Goal: Task Accomplishment & Management: Complete application form

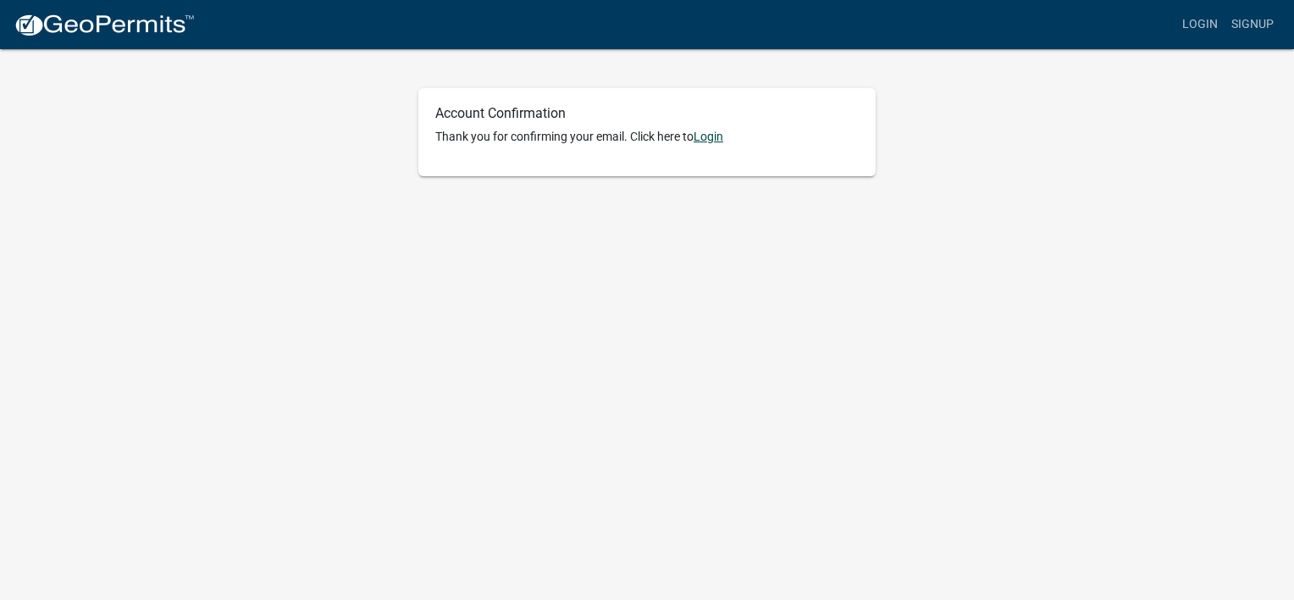
click at [719, 135] on link "Login" at bounding box center [709, 137] width 30 height 14
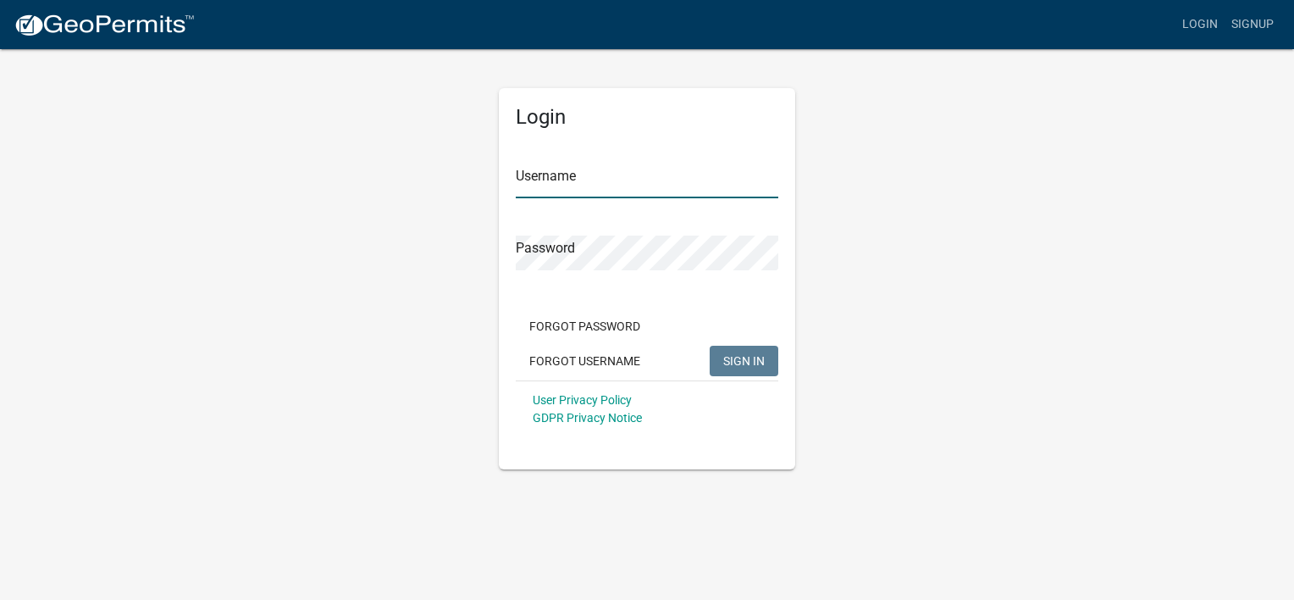
click at [622, 176] on input "Username" at bounding box center [647, 180] width 263 height 35
type input "TheDetailsDesign"
click at [745, 369] on button "SIGN IN" at bounding box center [744, 361] width 69 height 30
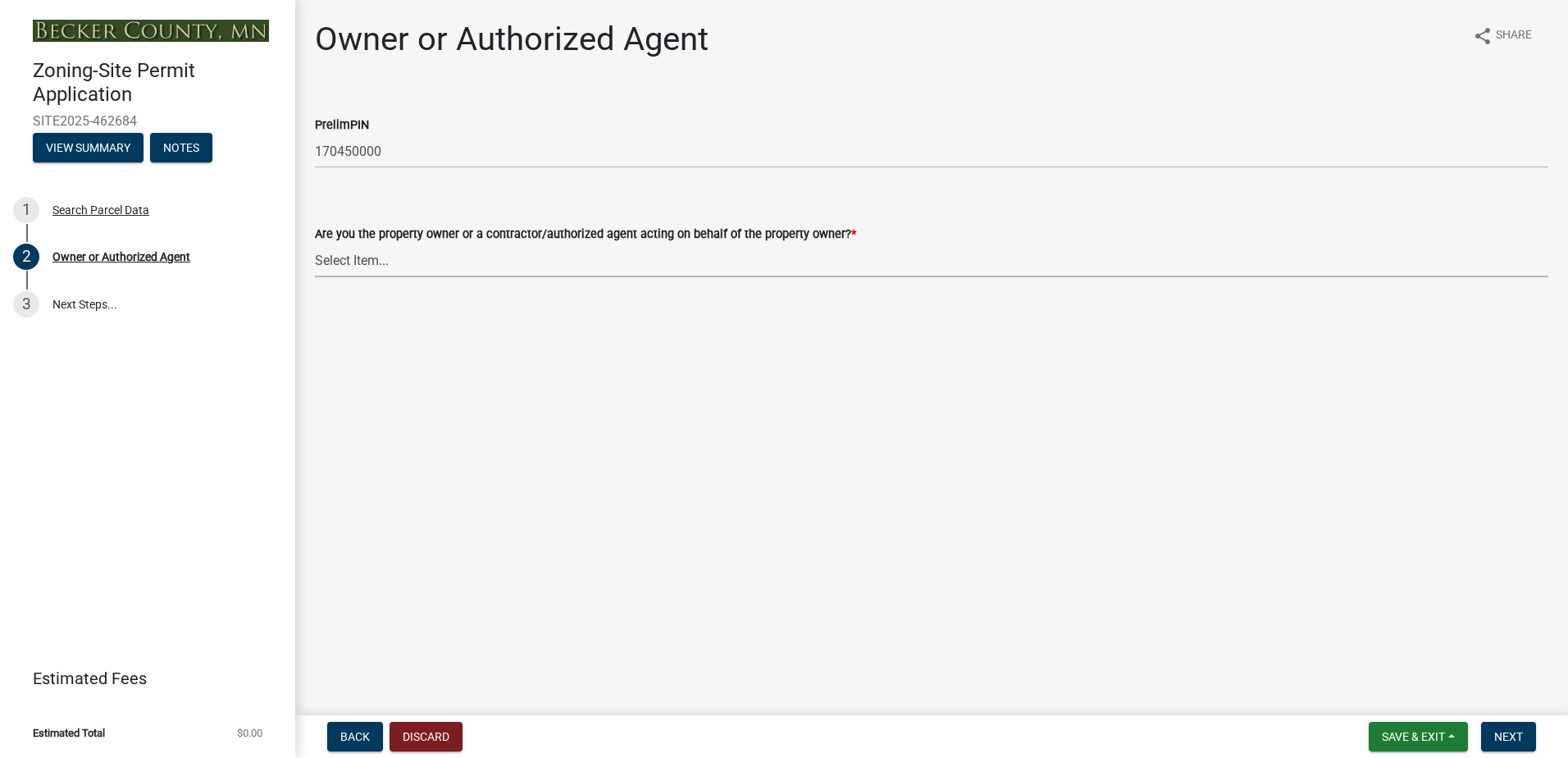
click at [357, 261] on select "Select Item... Property Owner Authorized Agent" at bounding box center [931, 260] width 1233 height 34
click at [315, 244] on select "Select Item... Property Owner Authorized Agent" at bounding box center [931, 260] width 1233 height 34
select select "059d621c-7166-4fbc-97da-2eca626821a9"
click at [1252, 580] on span "Next" at bounding box center [1509, 737] width 29 height 14
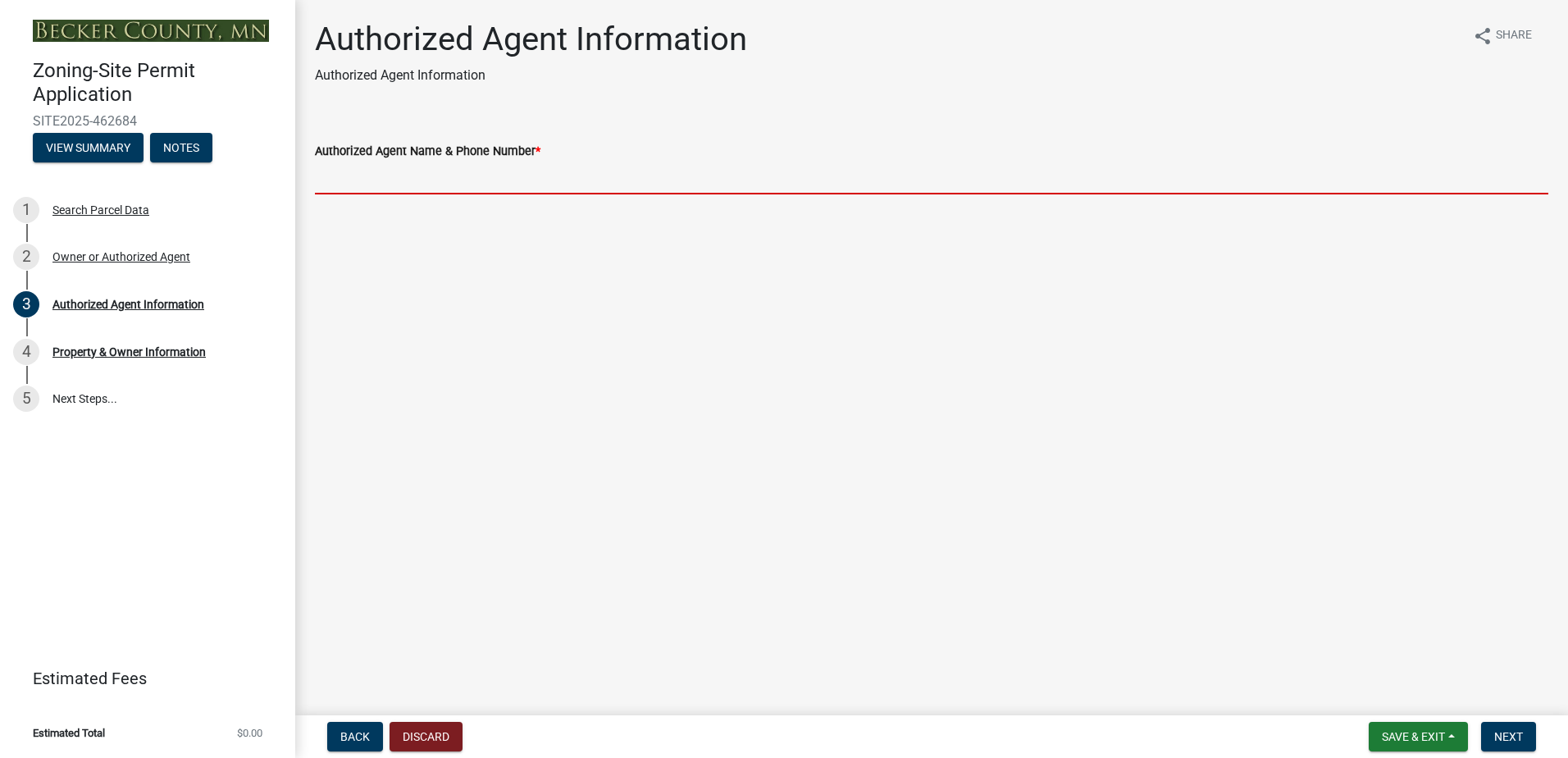
click at [427, 175] on input "Authorized Agent Name & Phone Number *" at bounding box center [931, 177] width 1233 height 34
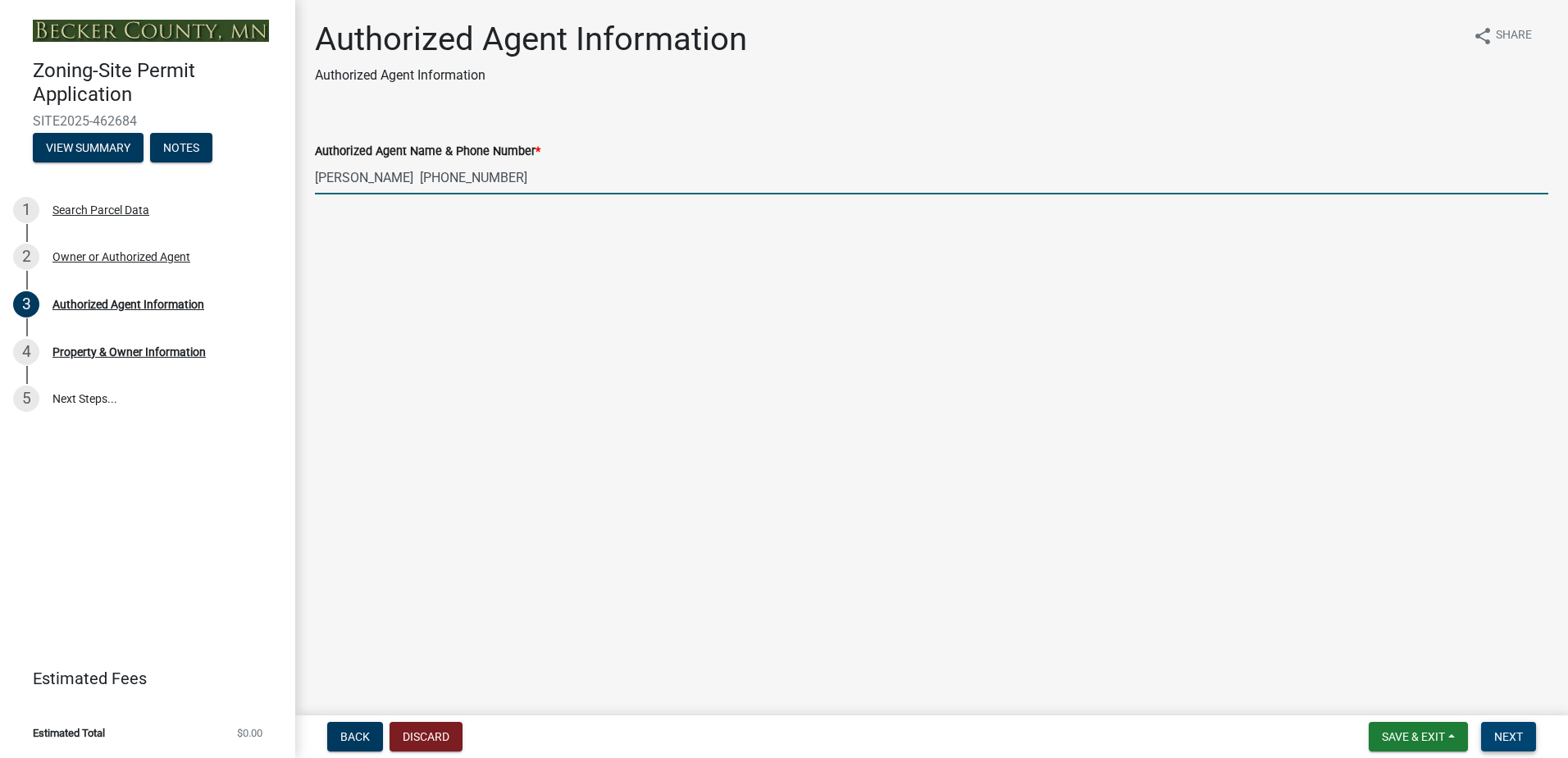
type input "[PERSON_NAME] [PHONE_NUMBER]"
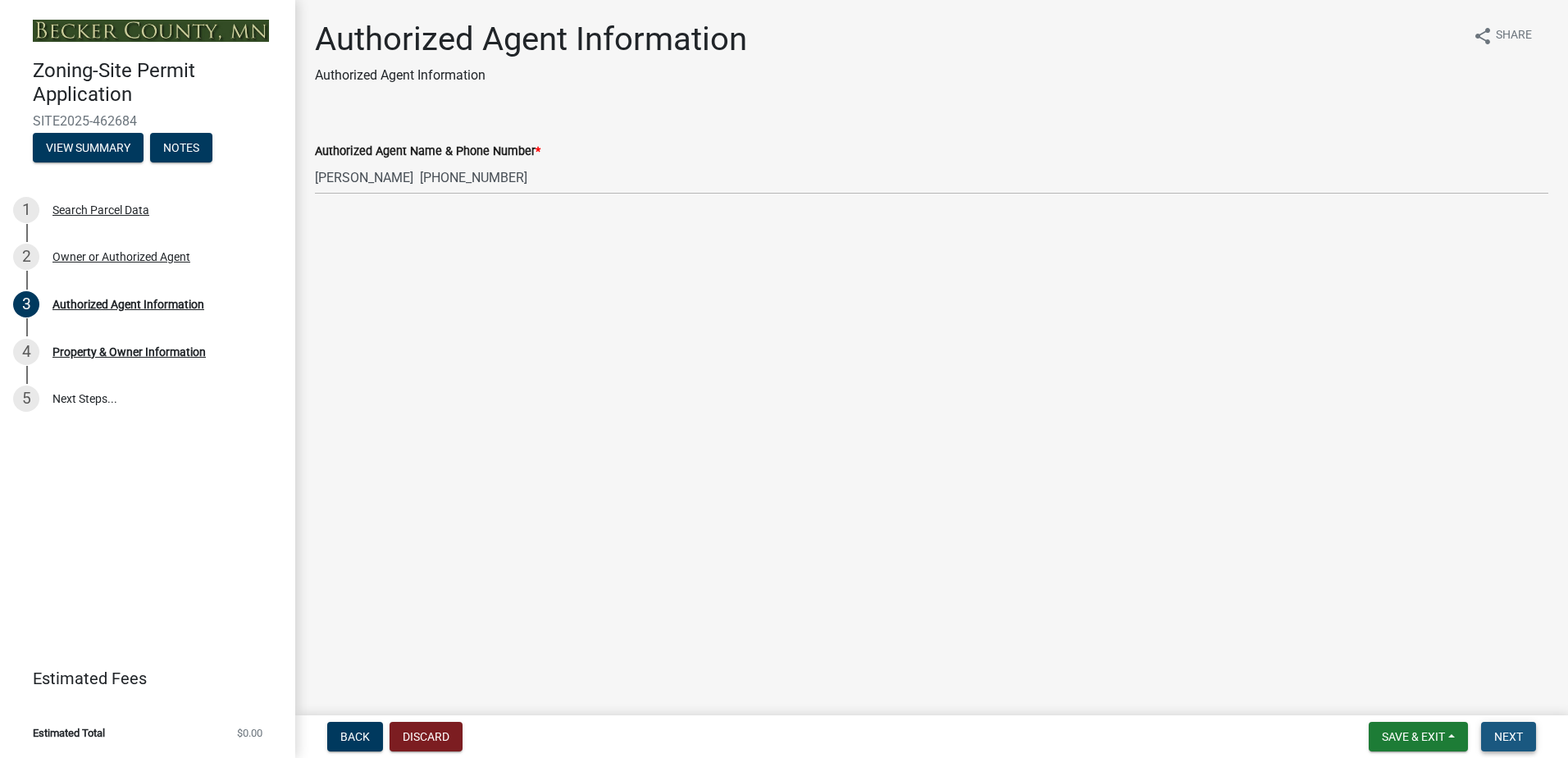
click at [1252, 580] on span "Next" at bounding box center [1509, 737] width 29 height 14
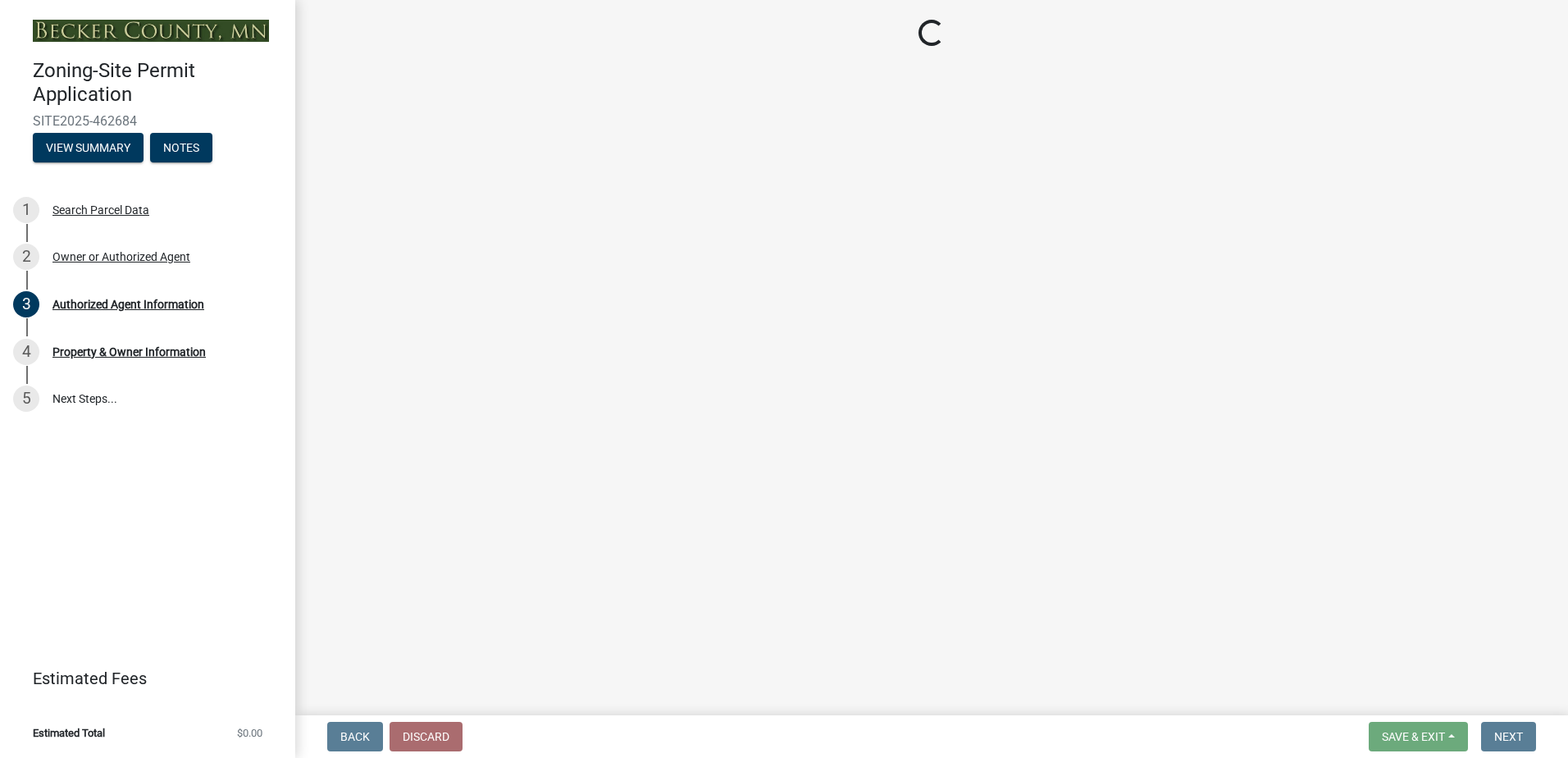
select select "9bce286e-d536-49ff-bab3-4b7d67f0814c"
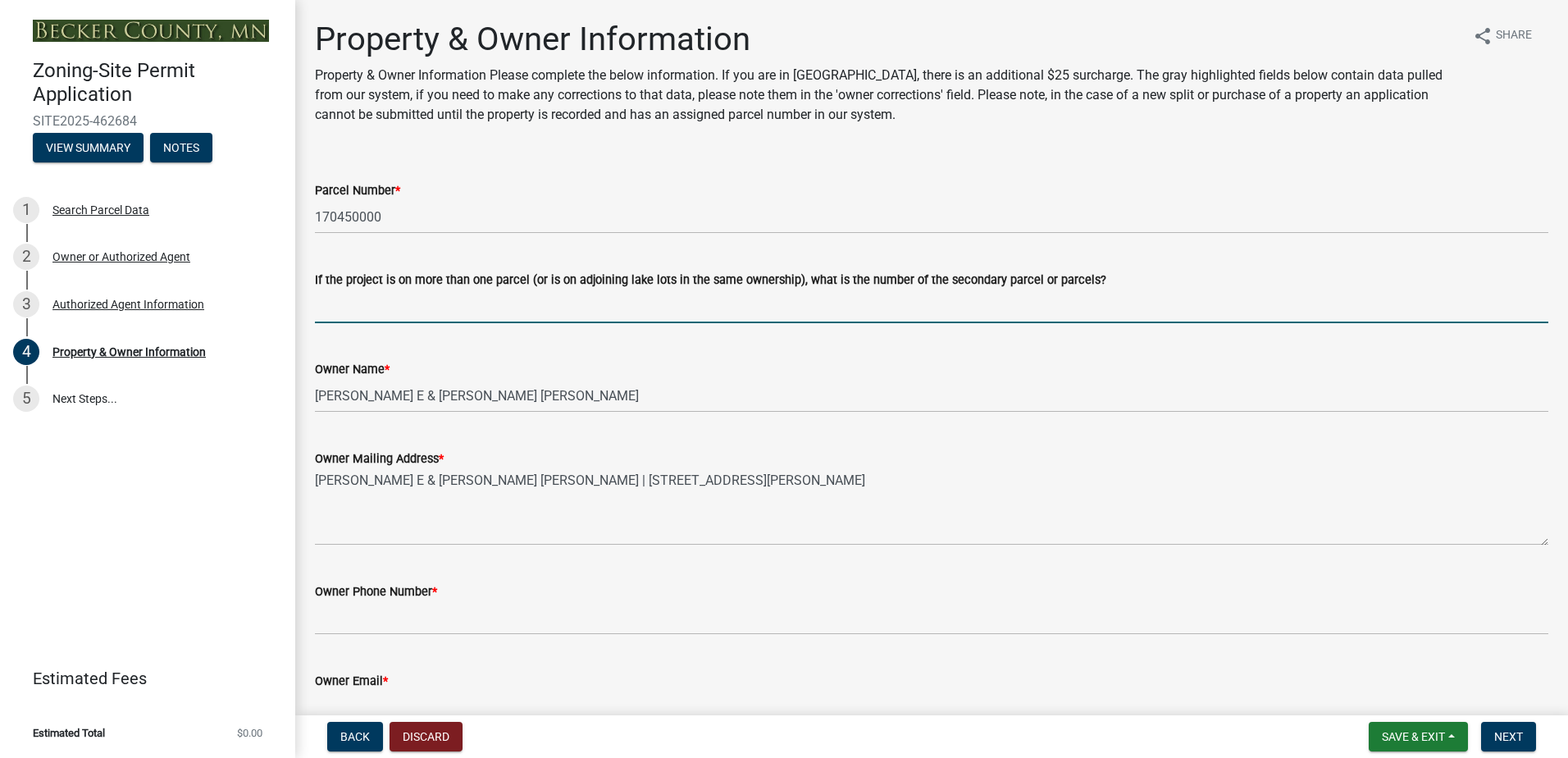
click at [514, 308] on input "If the project is on more than one parcel (or is on adjoining lake lots in the …" at bounding box center [931, 306] width 1233 height 34
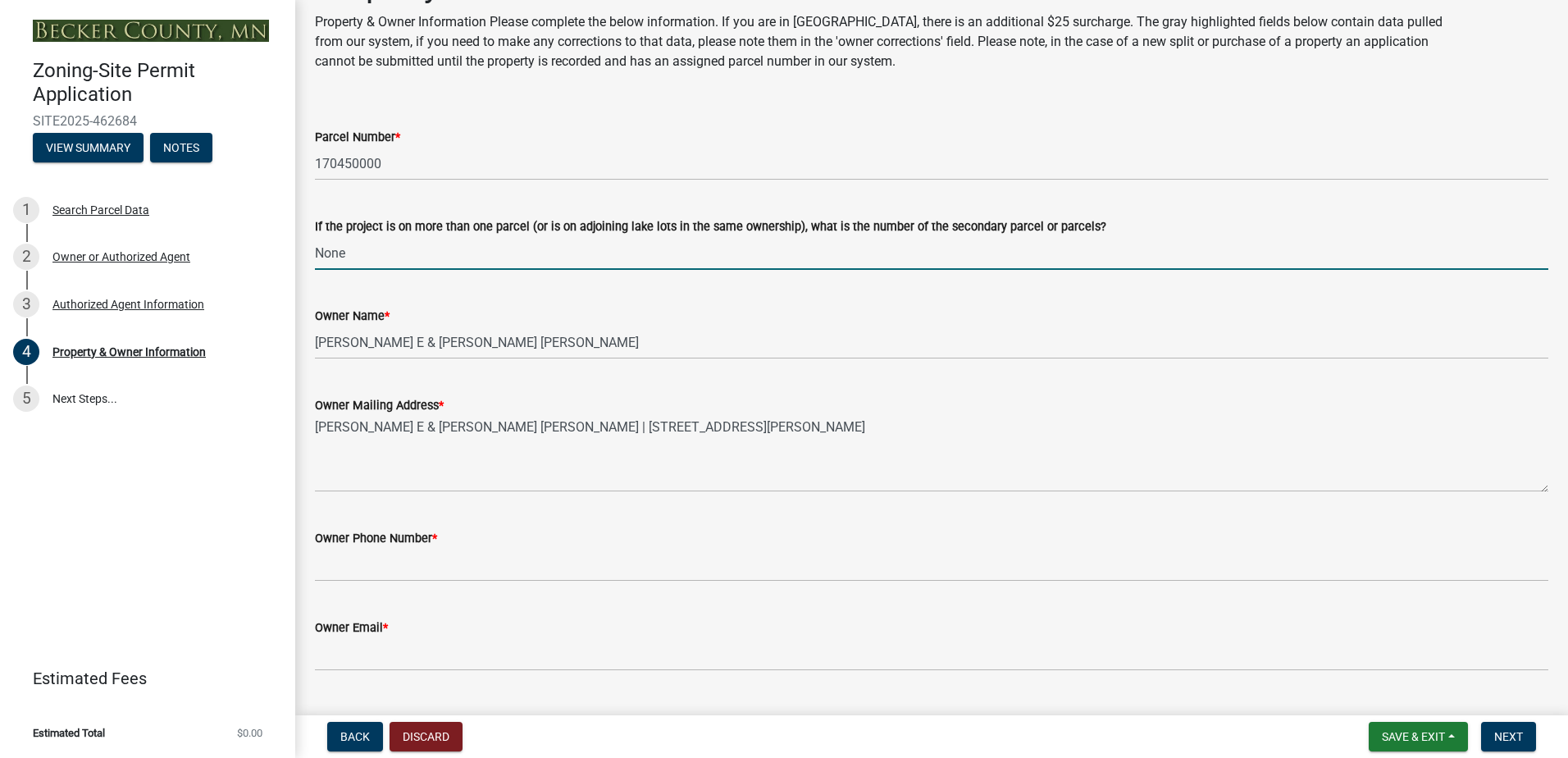
scroll to position [82, 0]
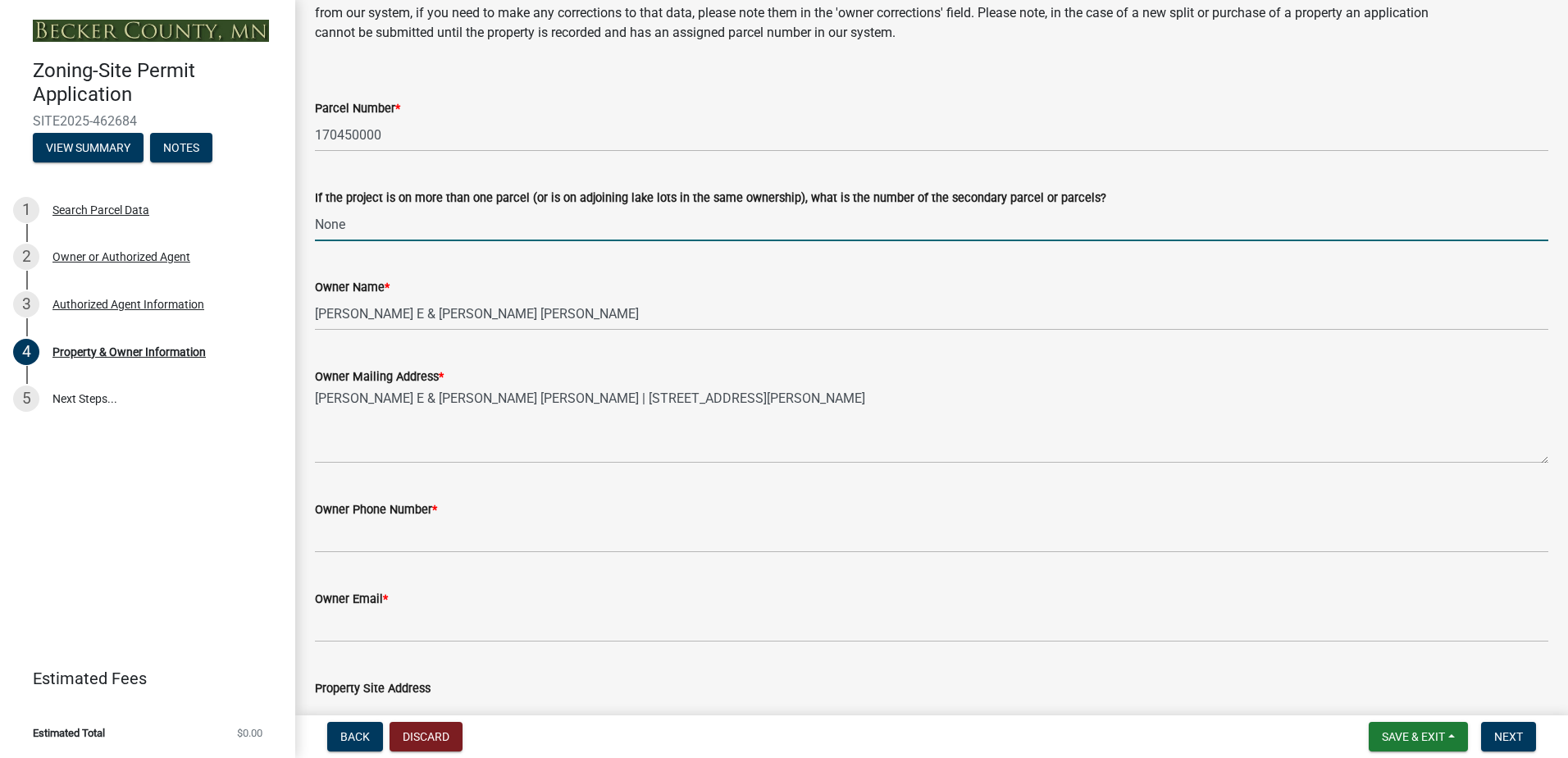
type input "None"
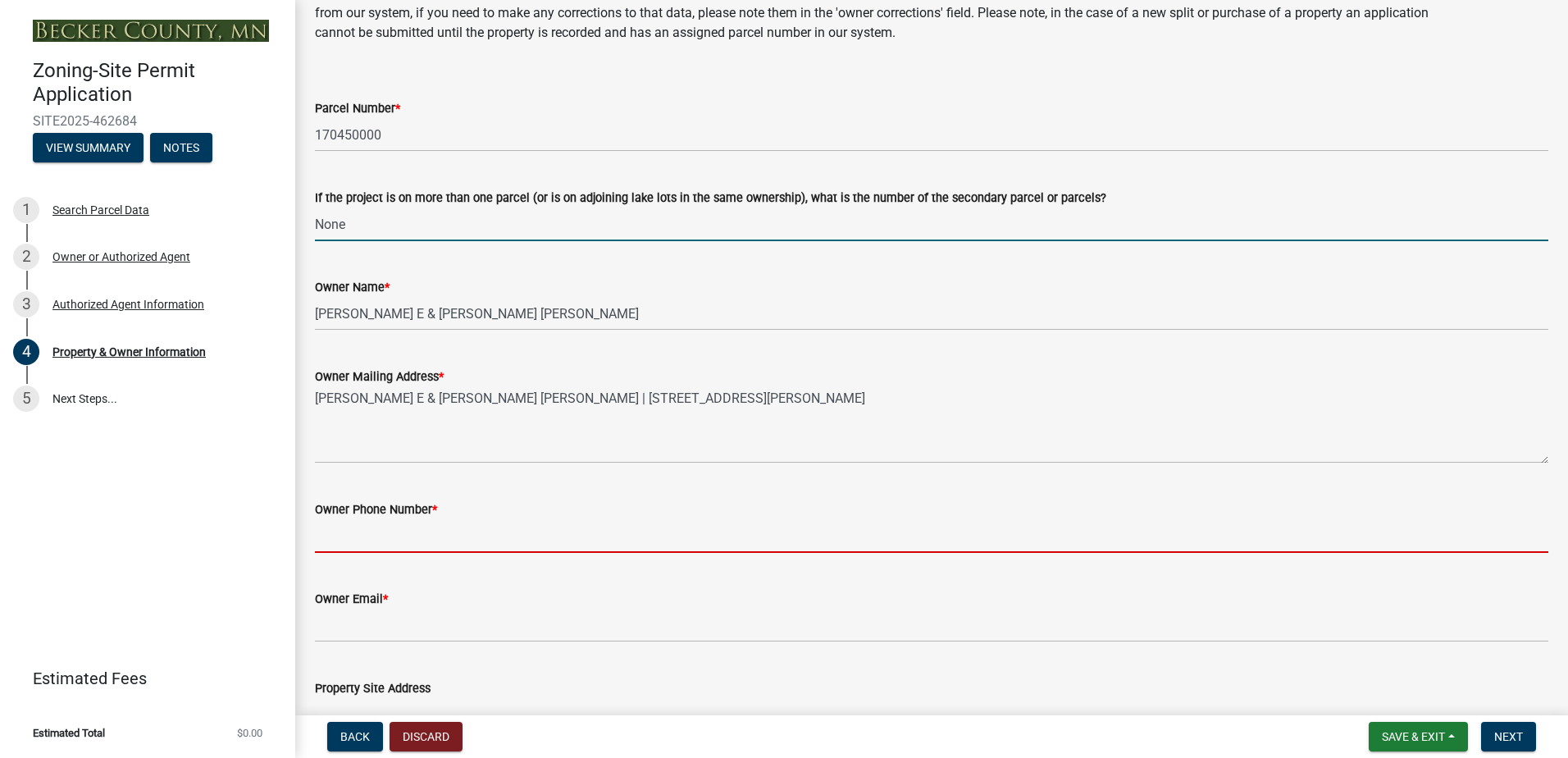
click at [389, 537] on input "Owner Phone Number *" at bounding box center [931, 535] width 1233 height 34
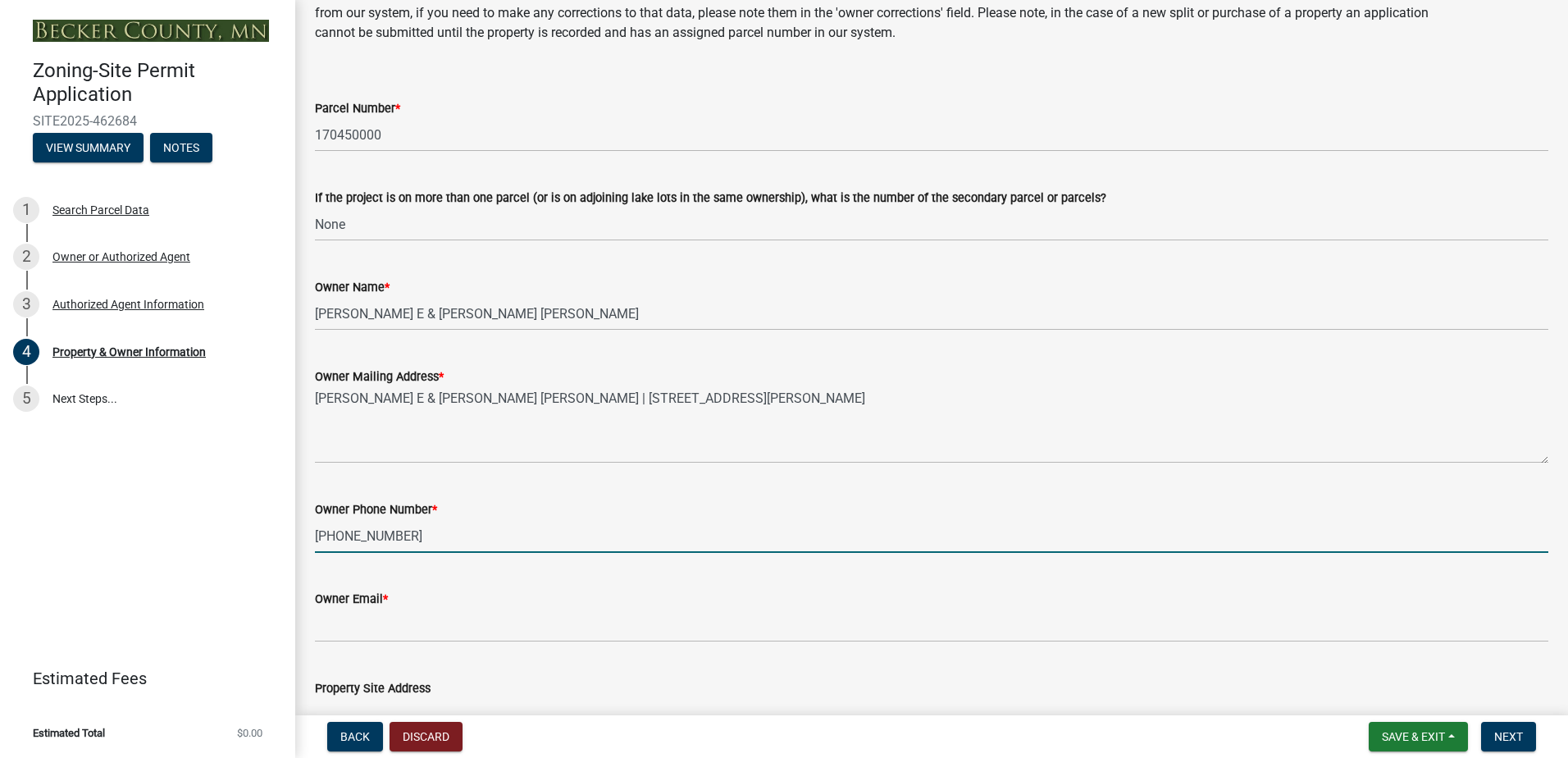
type input "[PHONE_NUMBER]"
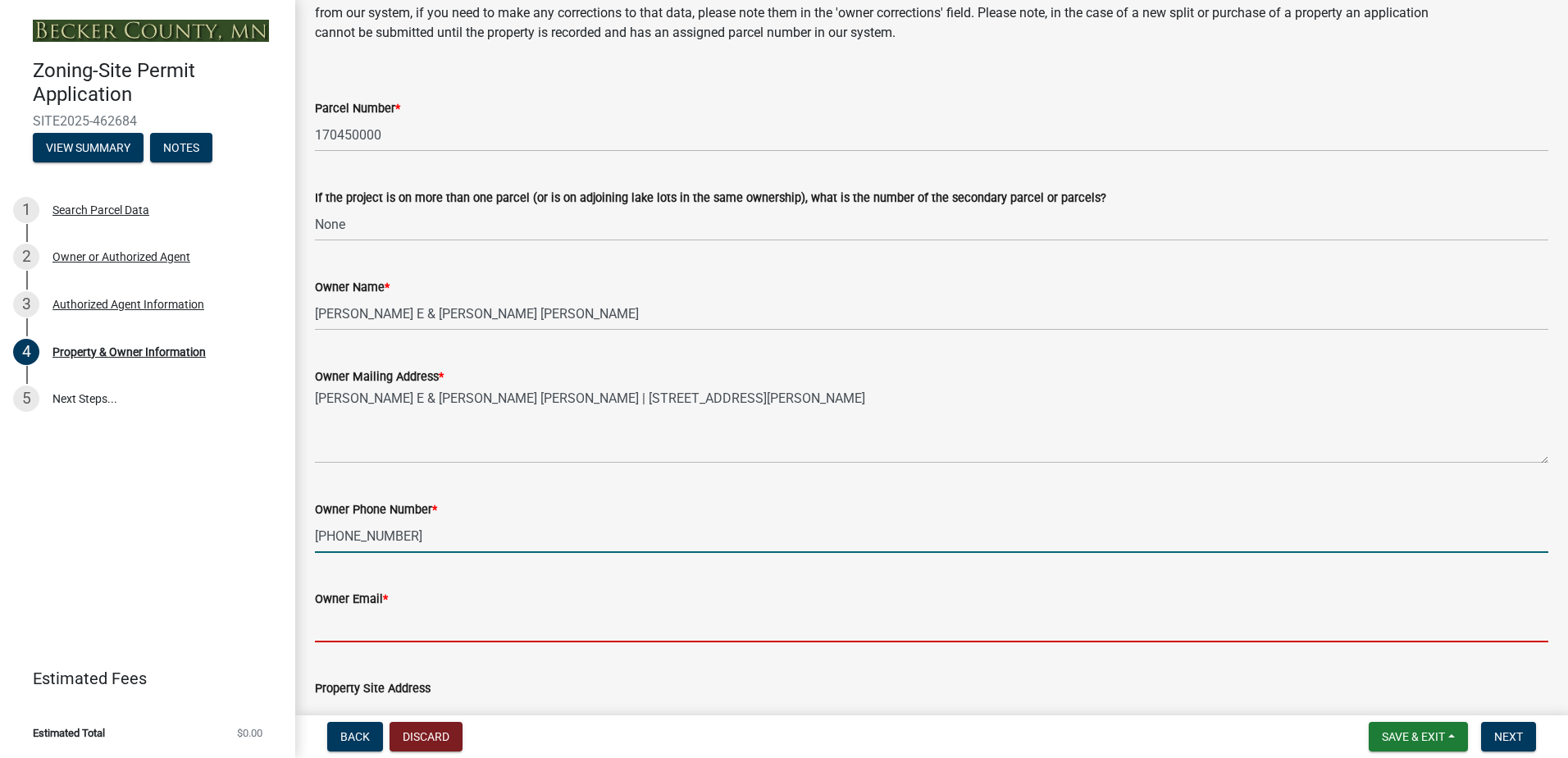
click at [371, 580] on input "Owner Email *" at bounding box center [931, 625] width 1233 height 34
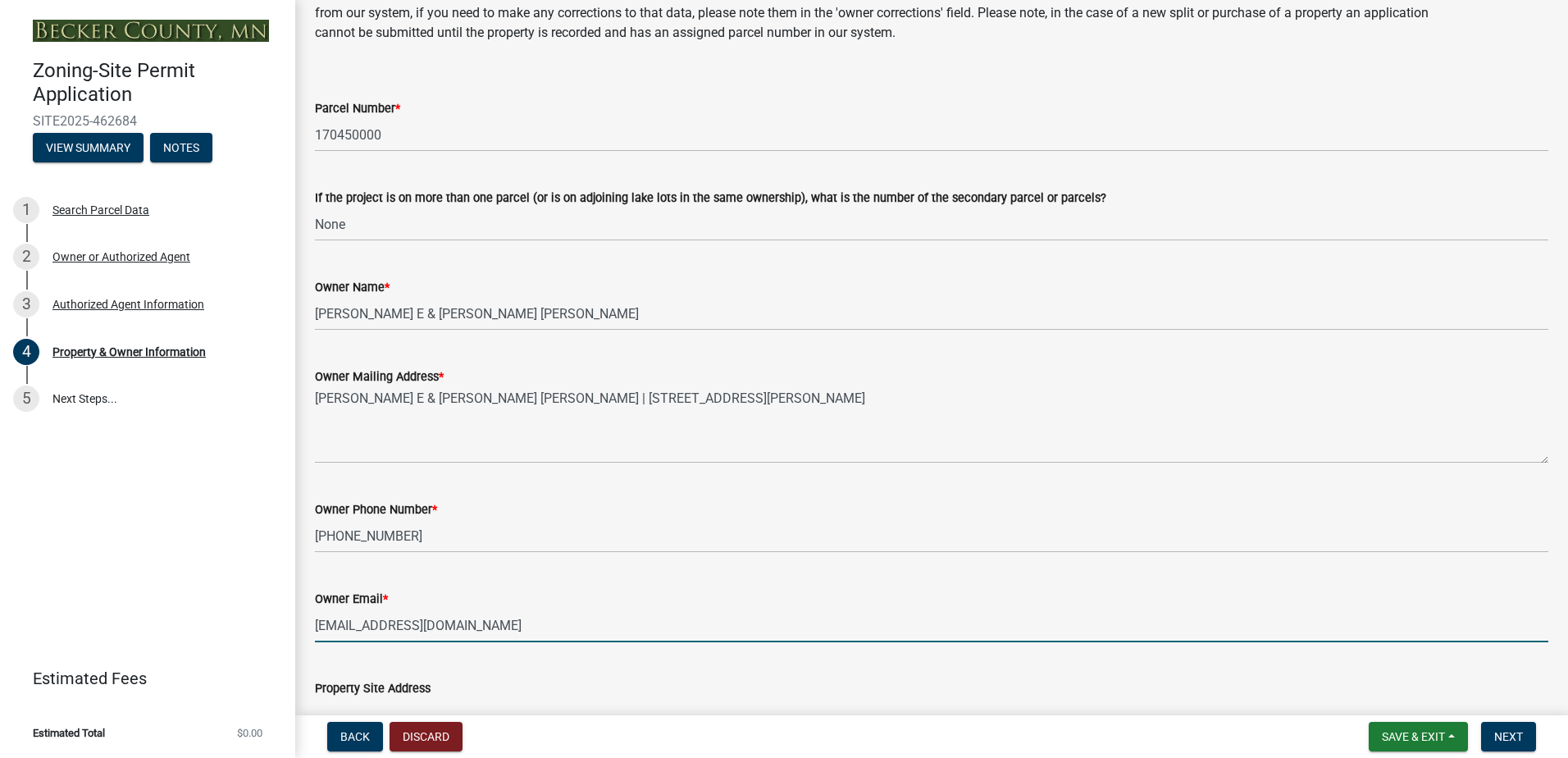
type input "[EMAIL_ADDRESS][DOMAIN_NAME]"
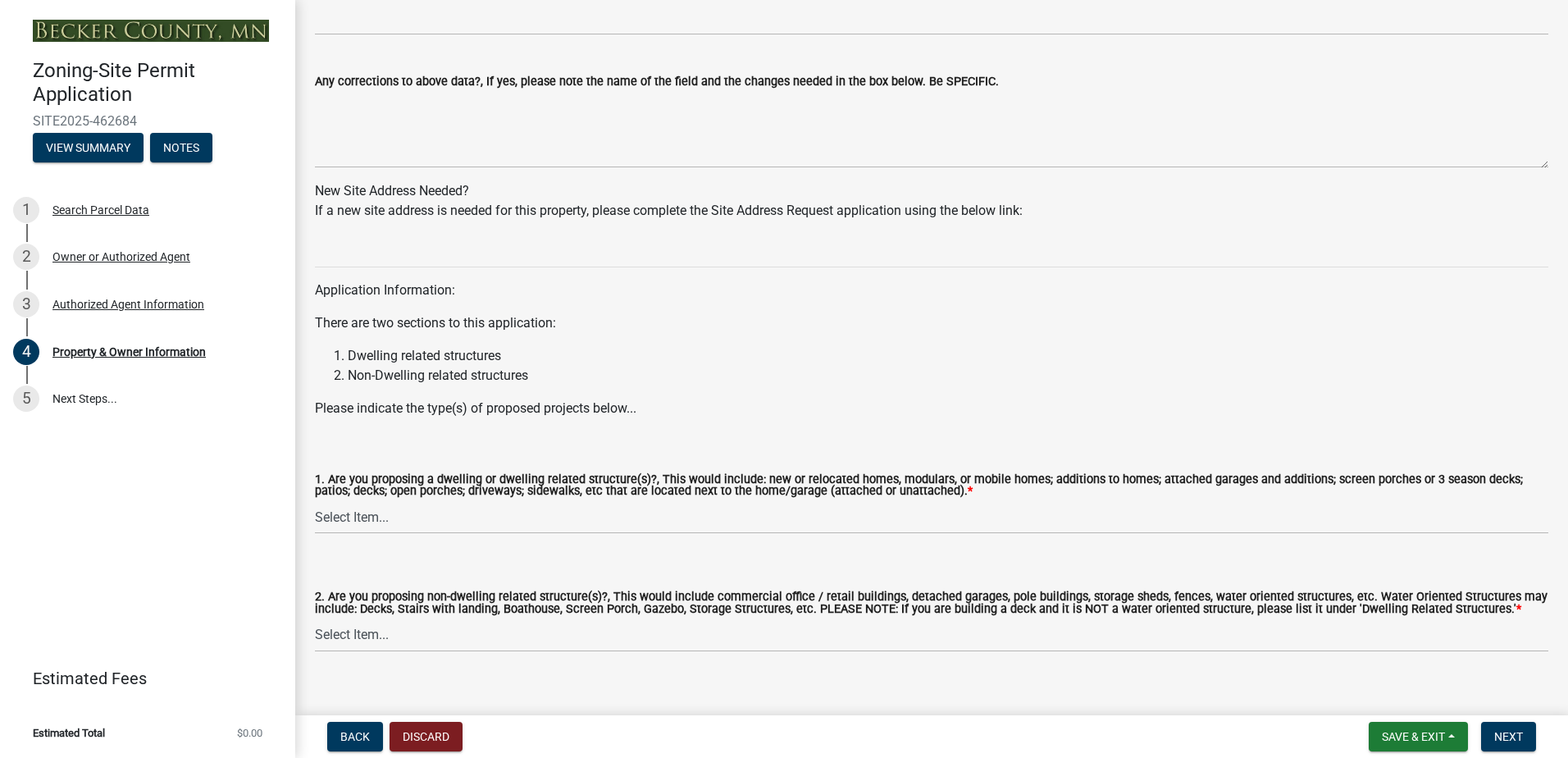
scroll to position [1454, 0]
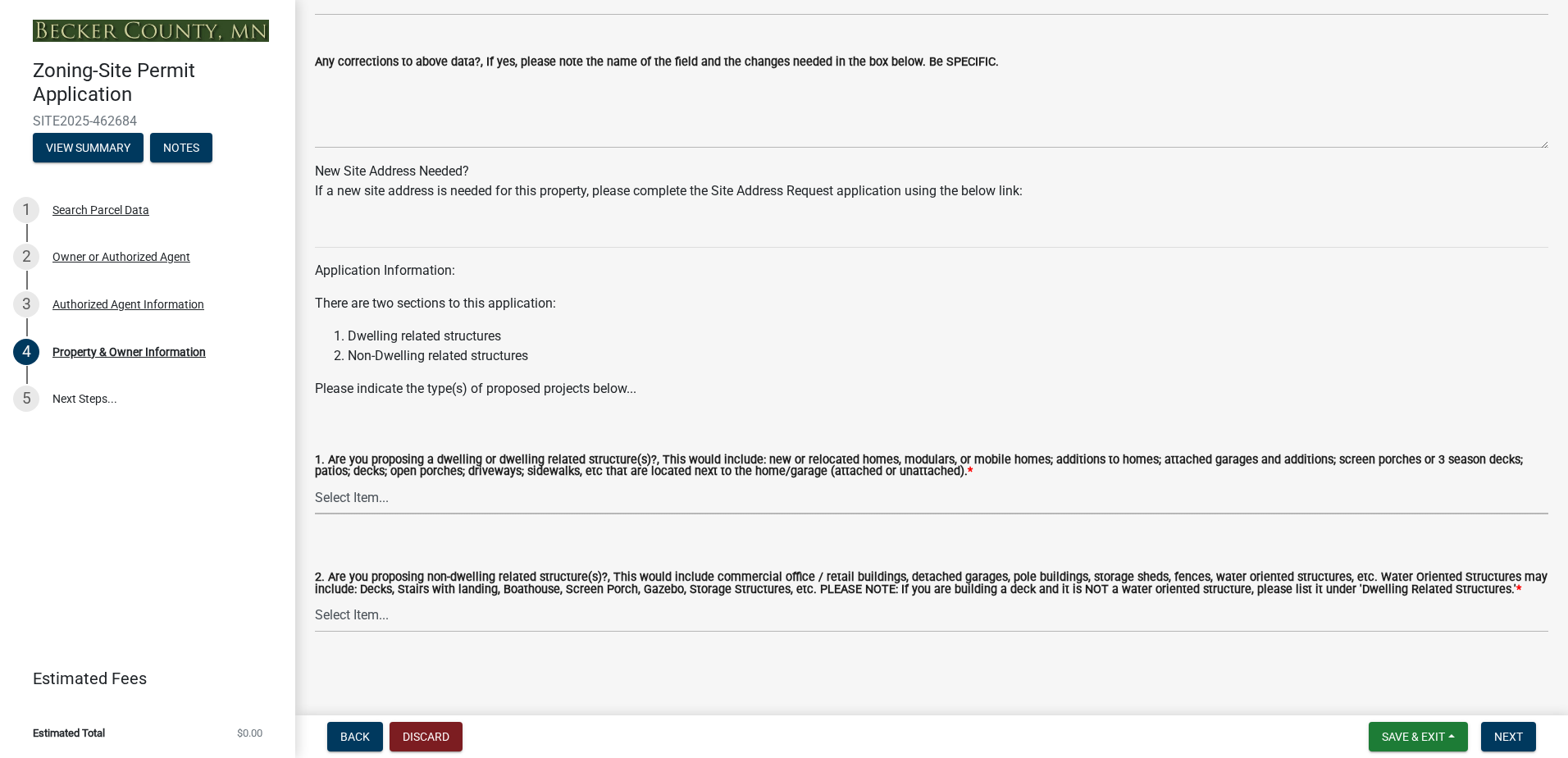
click at [447, 498] on select "Select Item... Yes No" at bounding box center [931, 497] width 1233 height 34
click at [315, 481] on select "Select Item... Yes No" at bounding box center [931, 497] width 1233 height 34
select select "f87eba17-8ed9-4ad8-aefc-fe36a3f3544b"
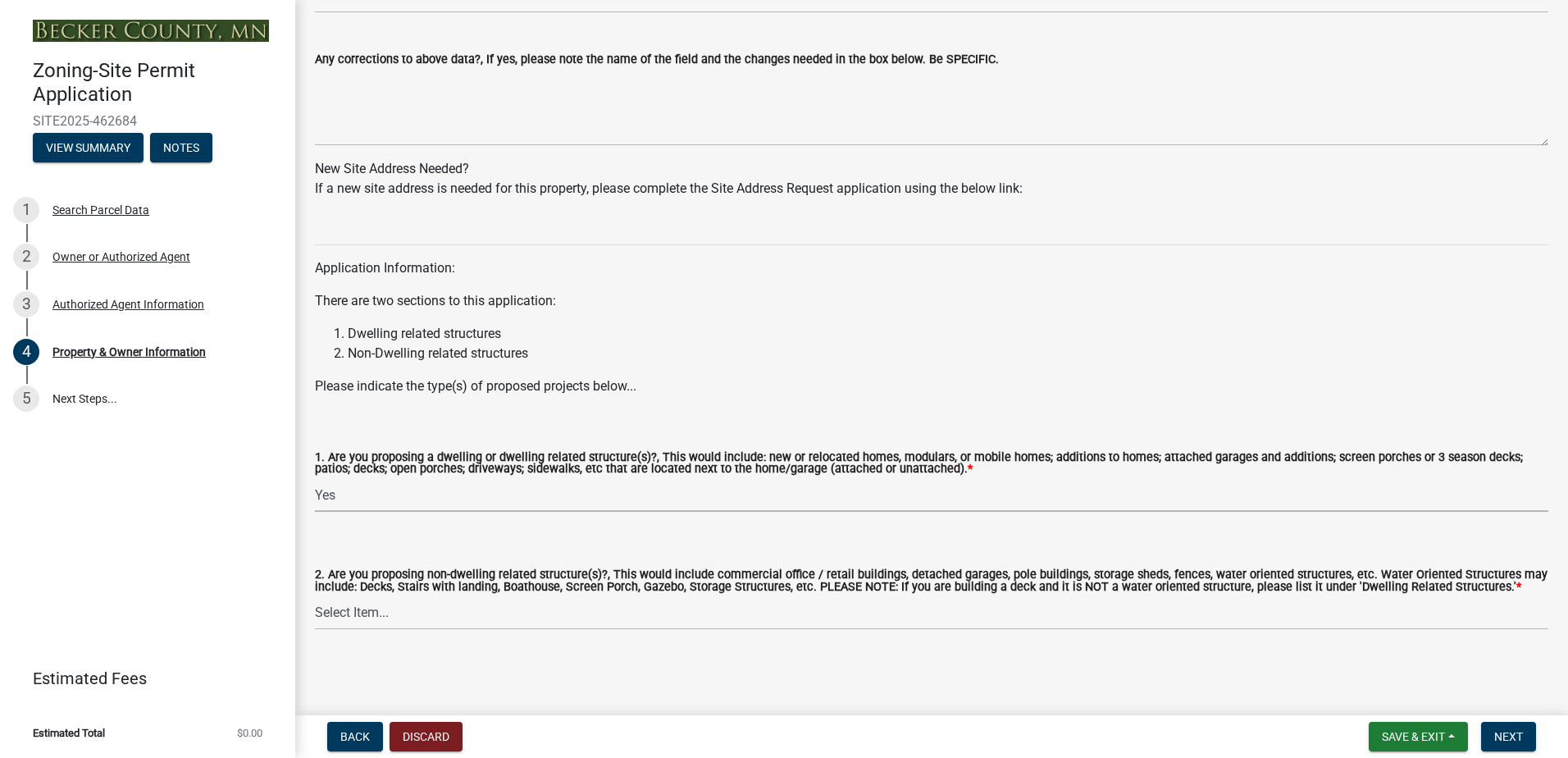
scroll to position [1458, 0]
click at [1252, 580] on span "Next" at bounding box center [1509, 737] width 29 height 14
click at [443, 580] on select "Select Item... Yes No" at bounding box center [931, 611] width 1233 height 34
click at [315, 580] on select "Select Item... Yes No" at bounding box center [931, 611] width 1233 height 34
select select "393a978c-6bd5-4cb2-a6a0-db6feb8732b8"
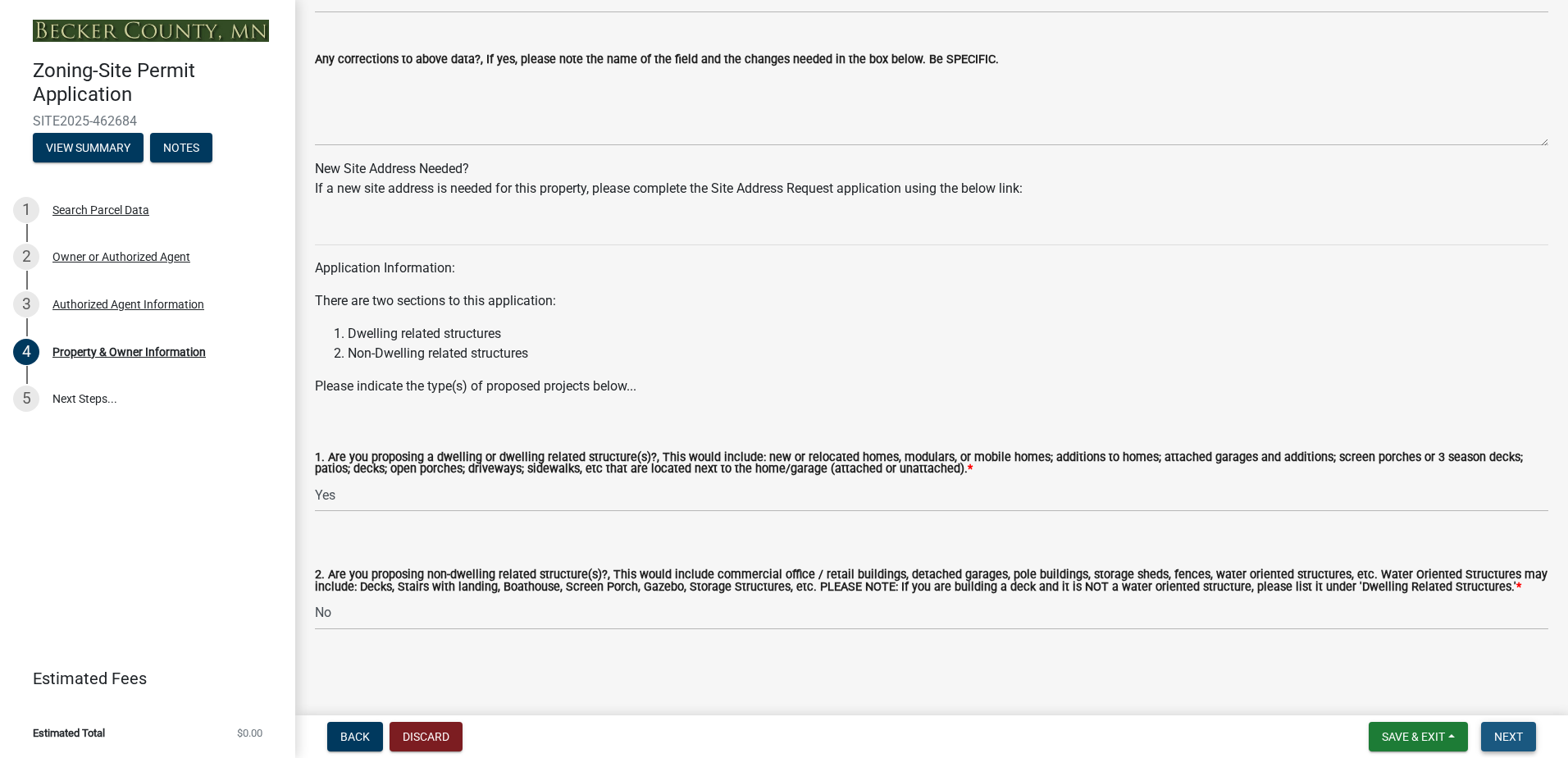
click at [1252, 580] on span "Next" at bounding box center [1509, 737] width 29 height 14
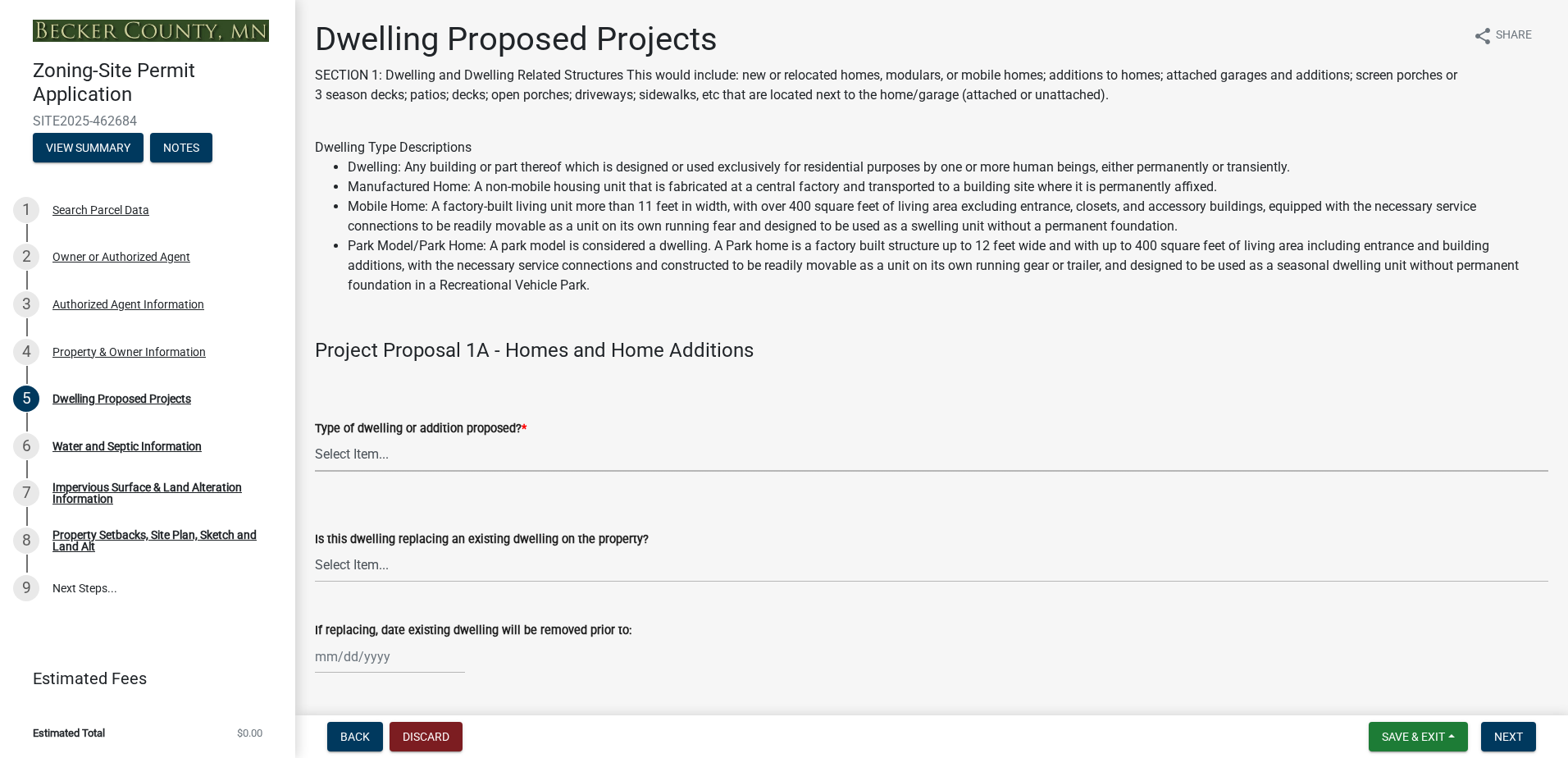
drag, startPoint x: 405, startPoint y: 453, endPoint x: 415, endPoint y: 445, distance: 12.8
click at [405, 455] on select "Select Item... N/A - Not a dwelling New Home-Onsite Construction New Modular (E…" at bounding box center [931, 454] width 1233 height 34
click at [315, 438] on select "Select Item... N/A - Not a dwelling New Home-Onsite Construction New Modular (E…" at bounding box center [931, 454] width 1233 height 34
select select "b76c2e3f-c59d-4748-8205-29623accd873"
click at [561, 570] on select "Select Item... N/A Yes No" at bounding box center [931, 565] width 1233 height 34
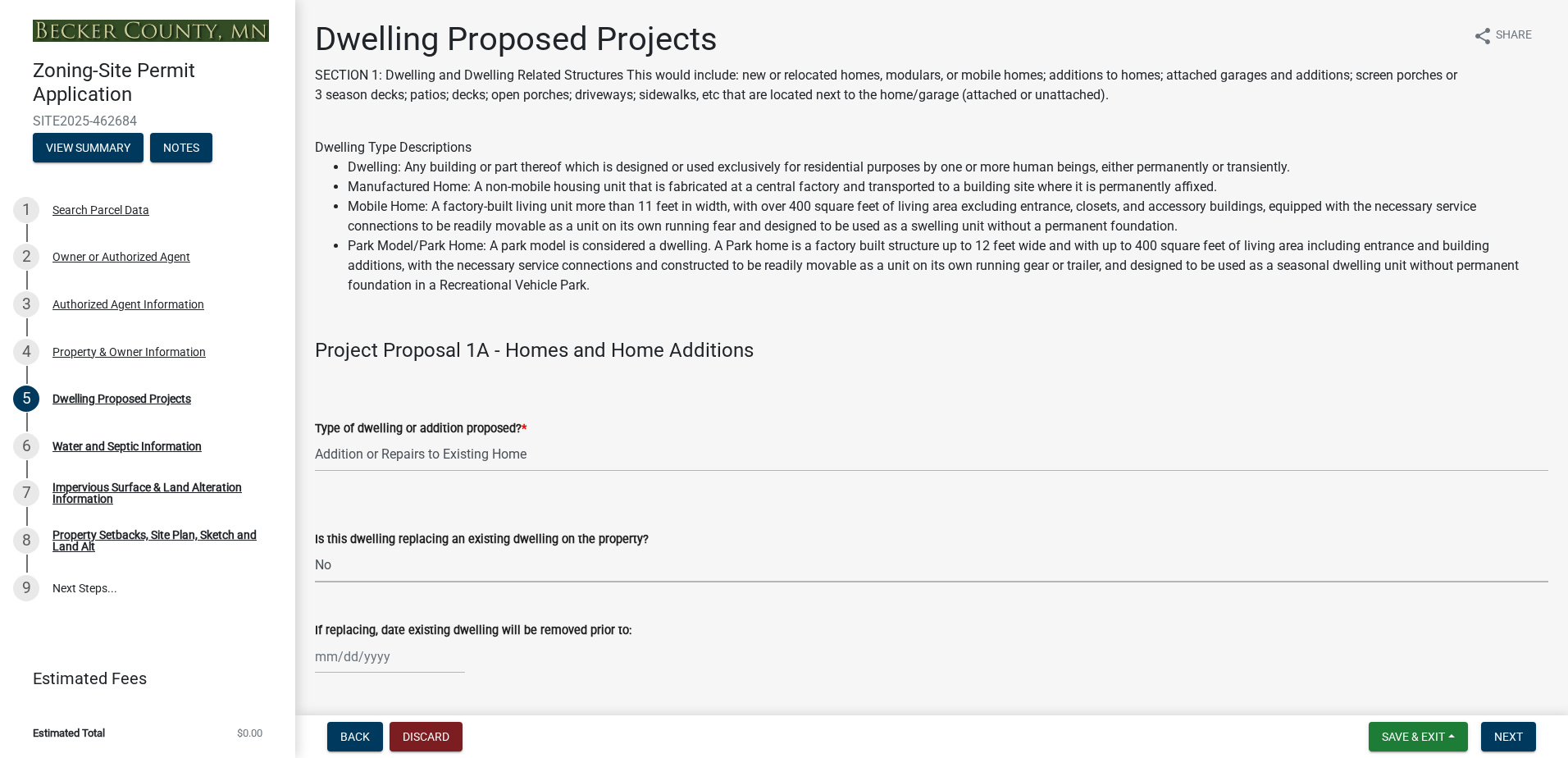
click at [315, 549] on select "Select Item... N/A Yes No" at bounding box center [931, 565] width 1233 height 34
select select "566f81cc-4b3f-4ecb-9f16-a2b313352c61"
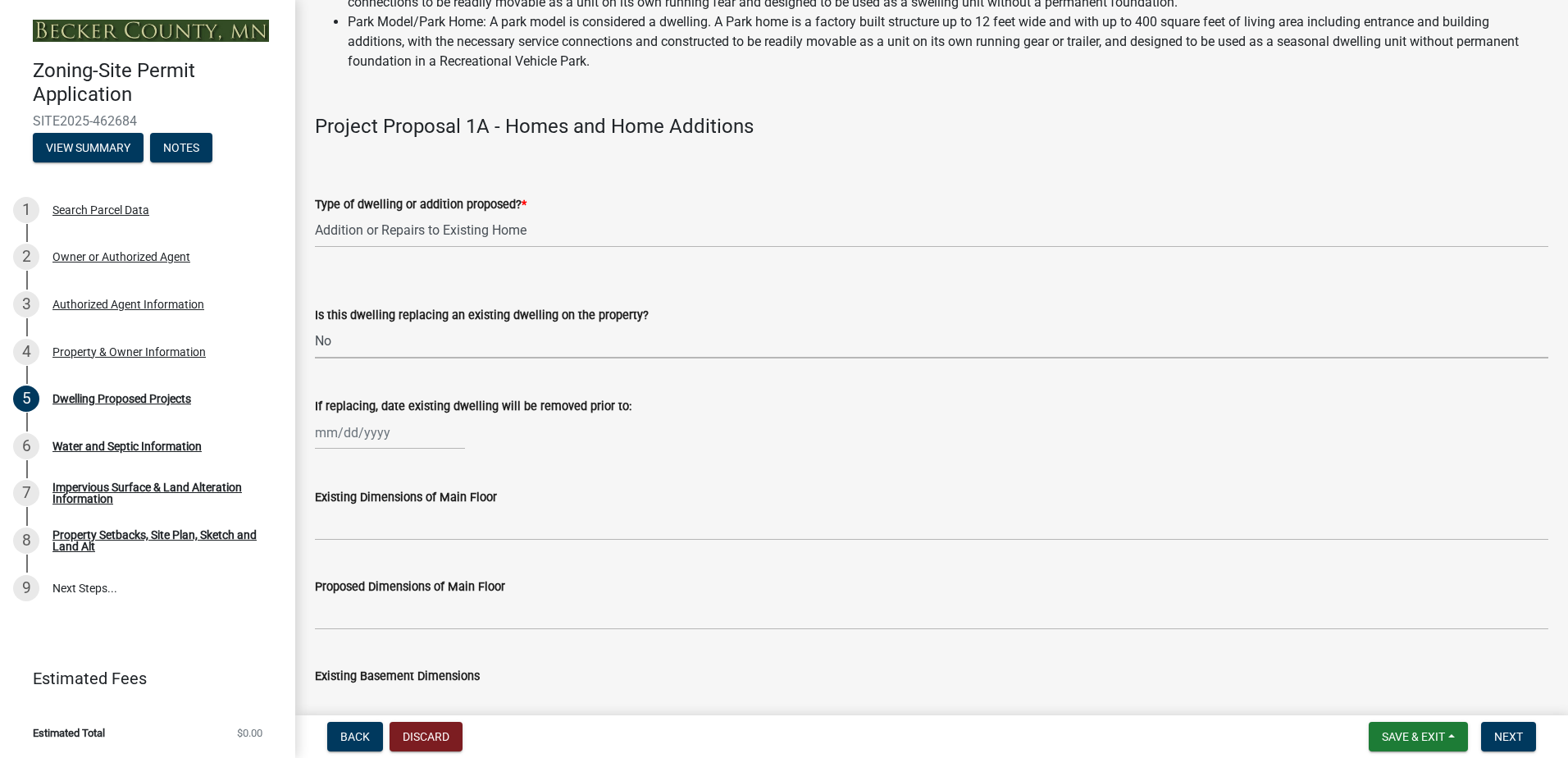
scroll to position [246, 0]
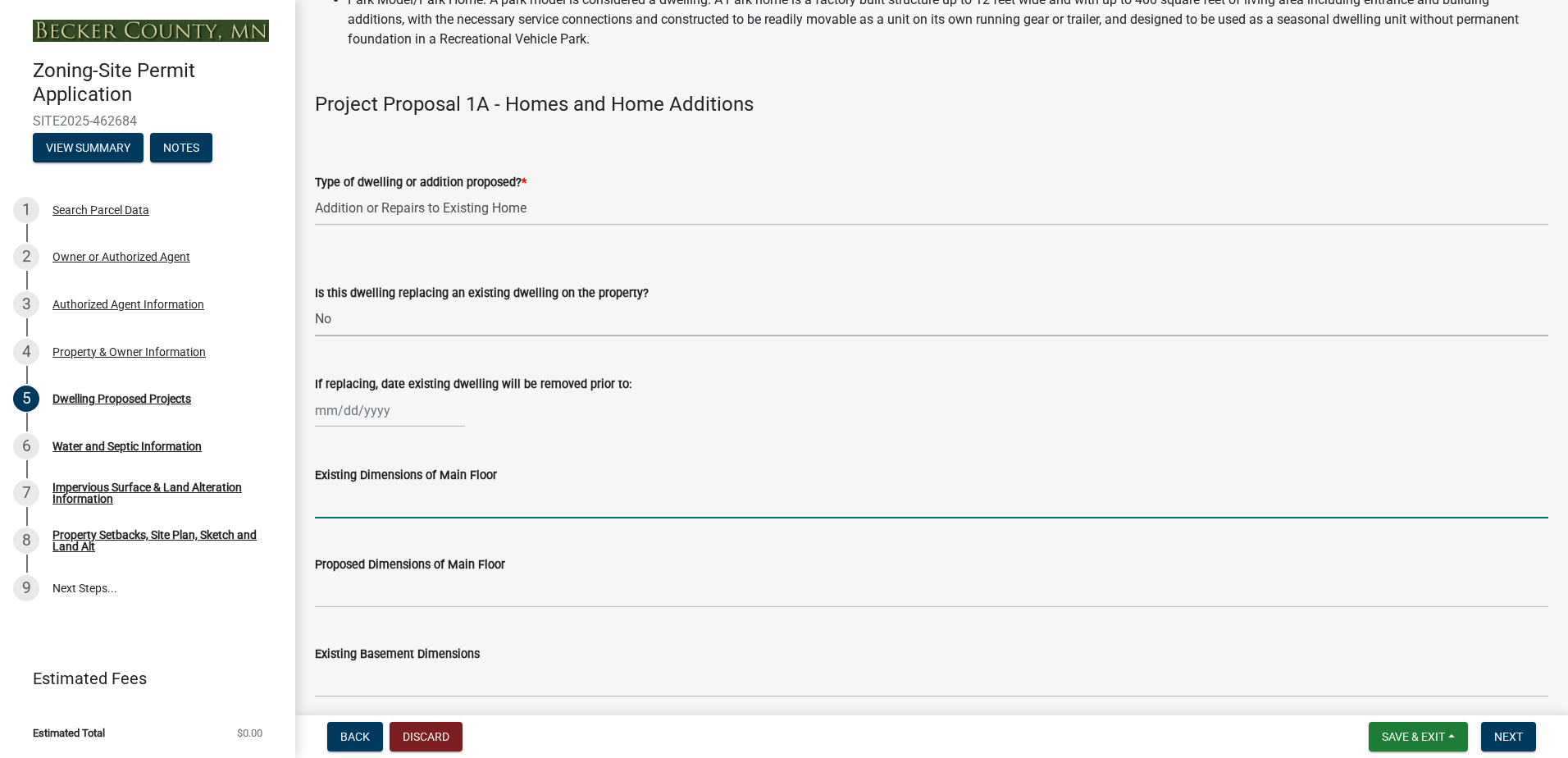
click at [370, 501] on input "Existing Dimensions of Main Floor" at bounding box center [931, 501] width 1233 height 34
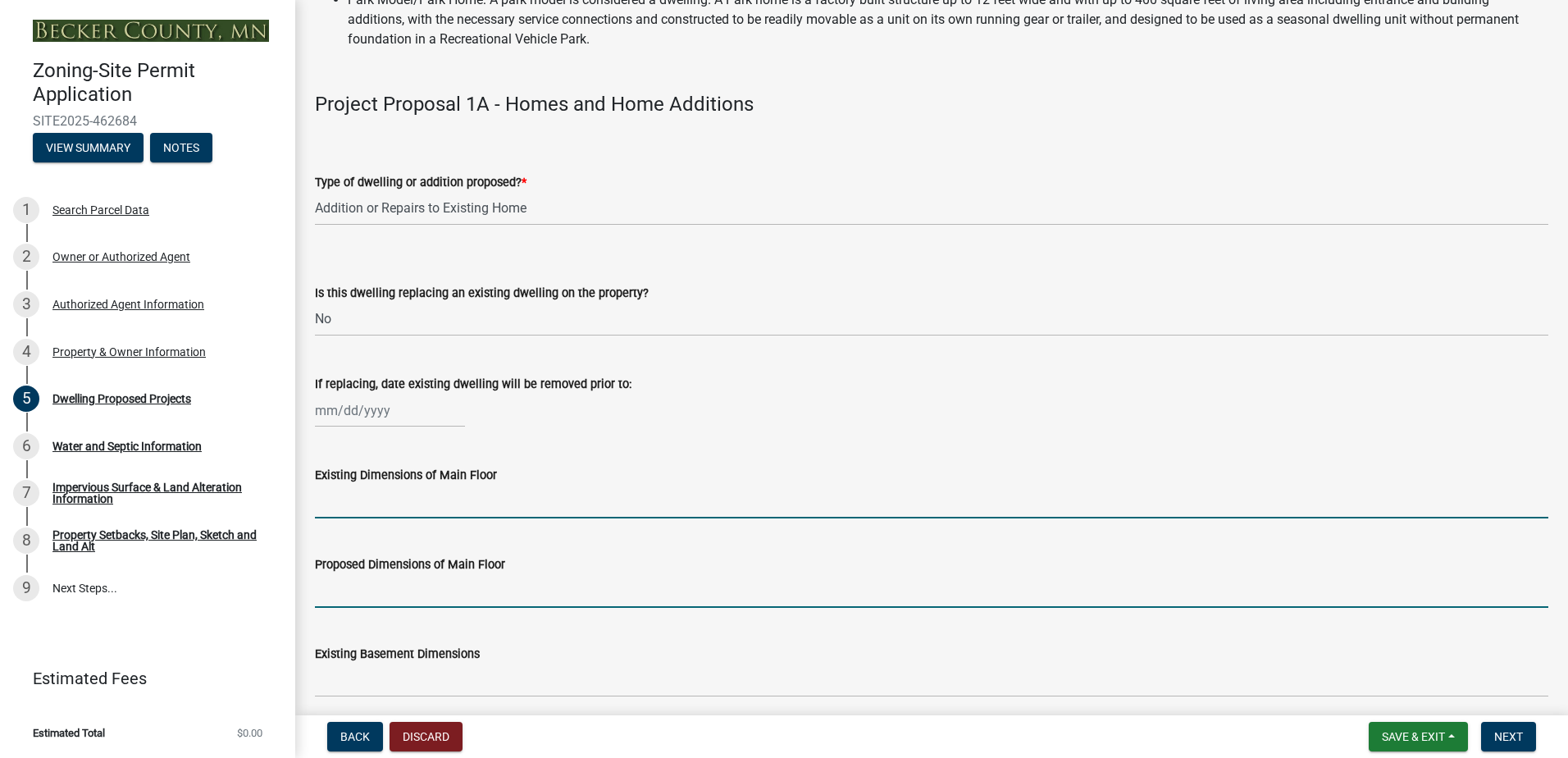
click at [362, 580] on input "Proposed Dimensions of Main Floor" at bounding box center [931, 591] width 1233 height 34
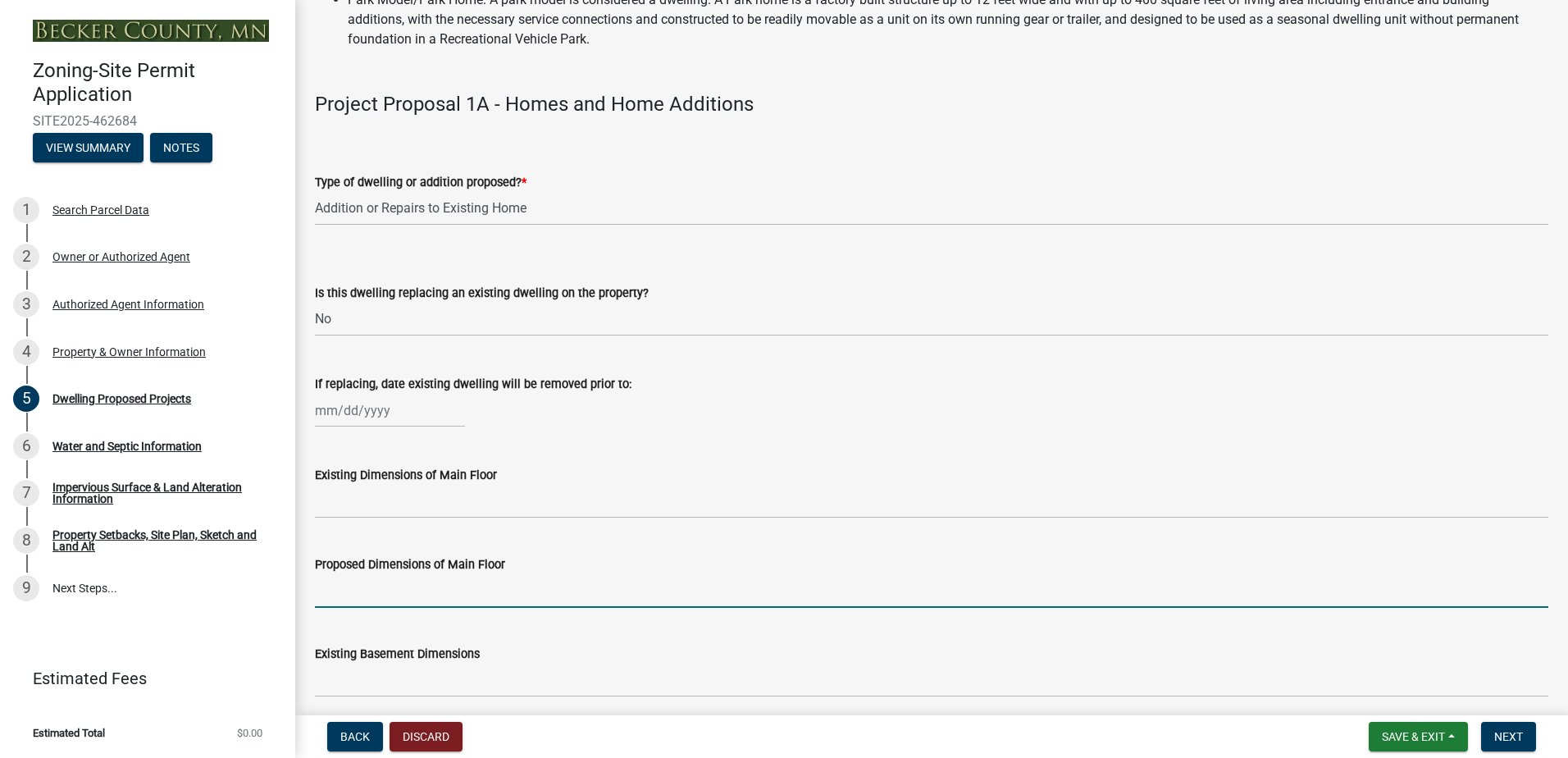
click at [368, 580] on input "Proposed Dimensions of Main Floor" at bounding box center [931, 591] width 1233 height 34
type input "See attached Plans"
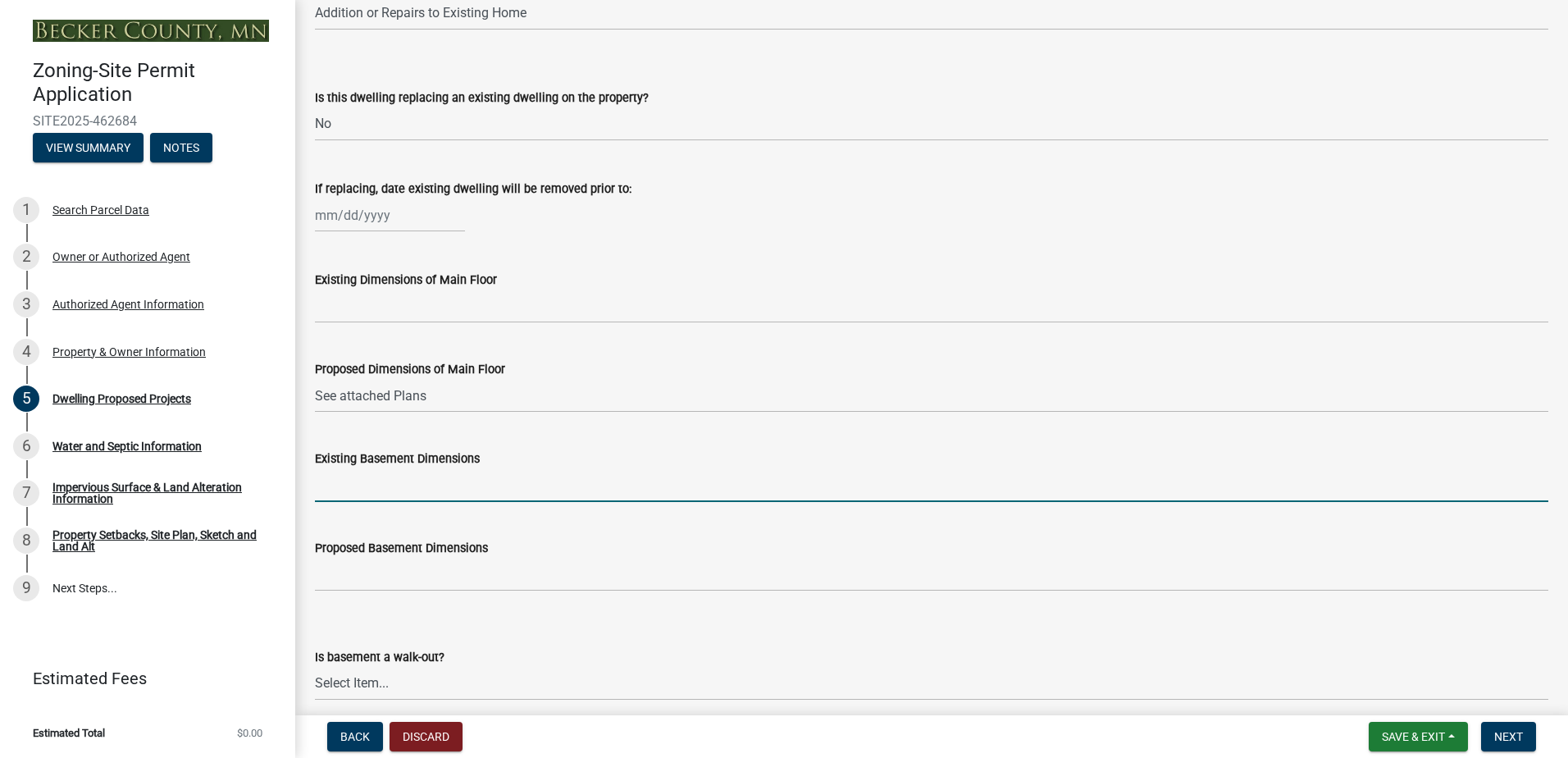
scroll to position [656, 0]
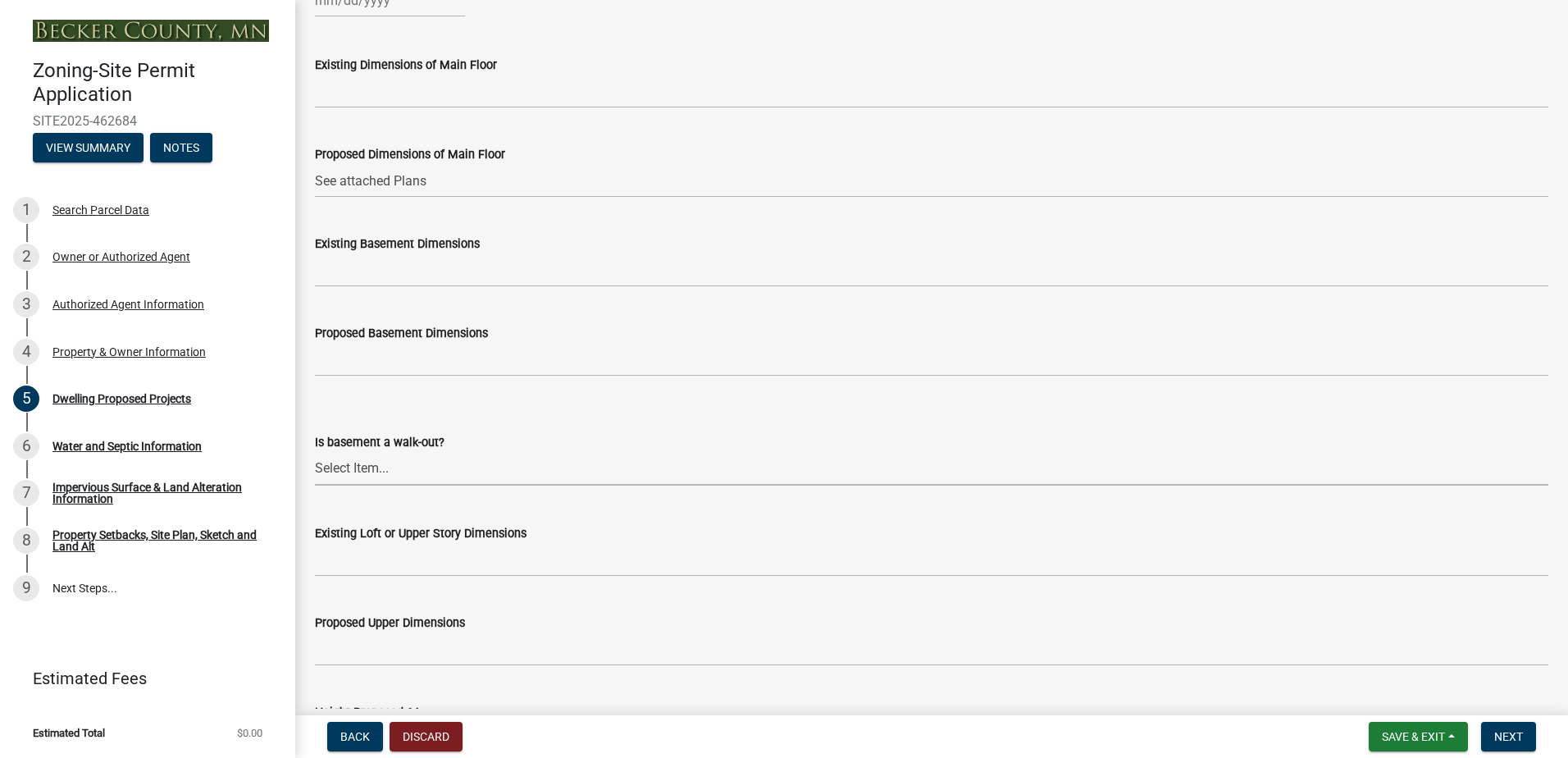
click at [336, 473] on select "Select Item... Yes No N/A" at bounding box center [931, 469] width 1233 height 34
click at [315, 452] on select "Select Item... Yes No N/A" at bounding box center [931, 469] width 1233 height 34
select select "03c1fec4-1fbe-4331-bc18-34e24145556f"
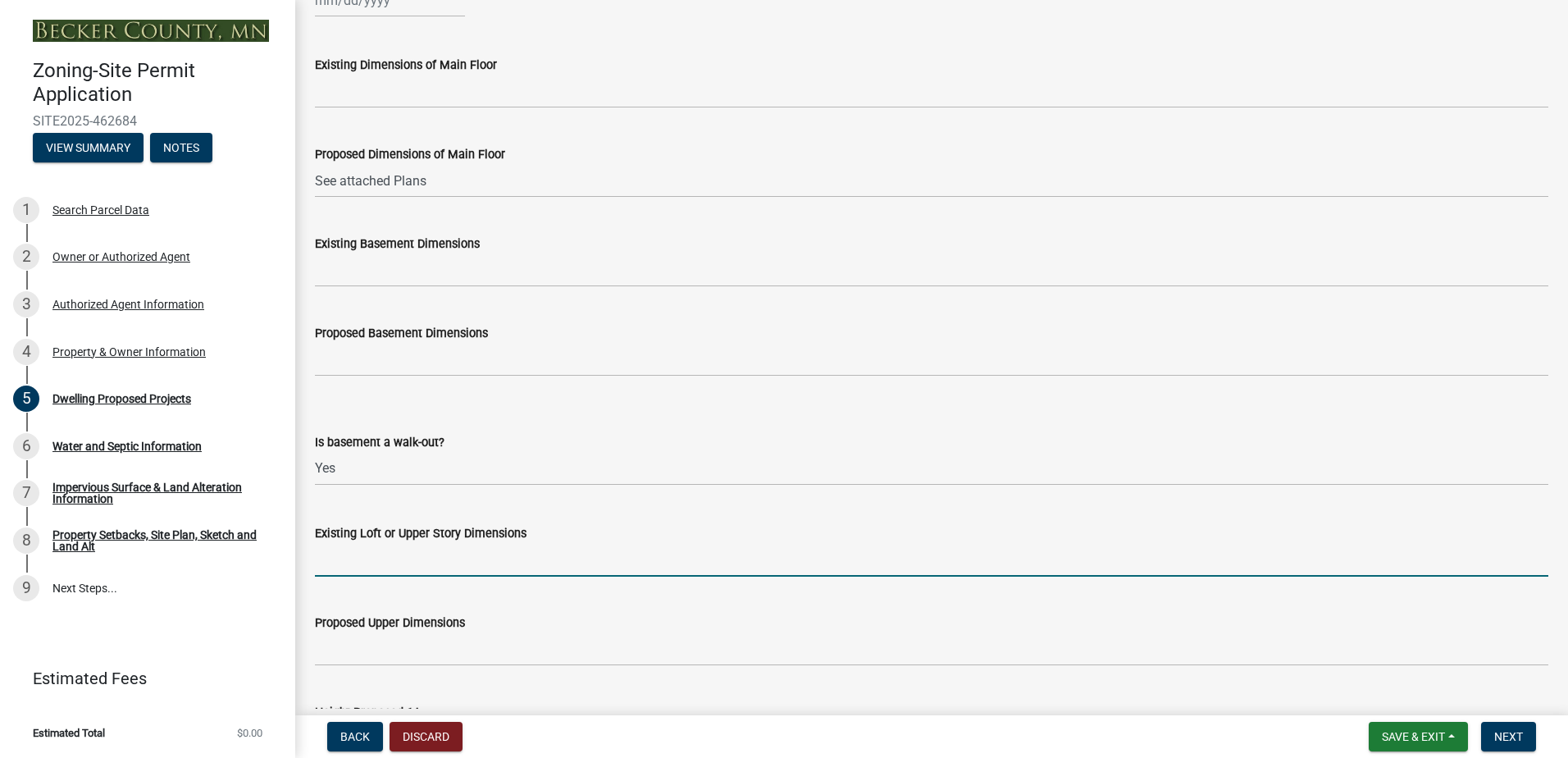
click at [341, 558] on input "Existing Loft or Upper Story Dimensions" at bounding box center [931, 560] width 1233 height 34
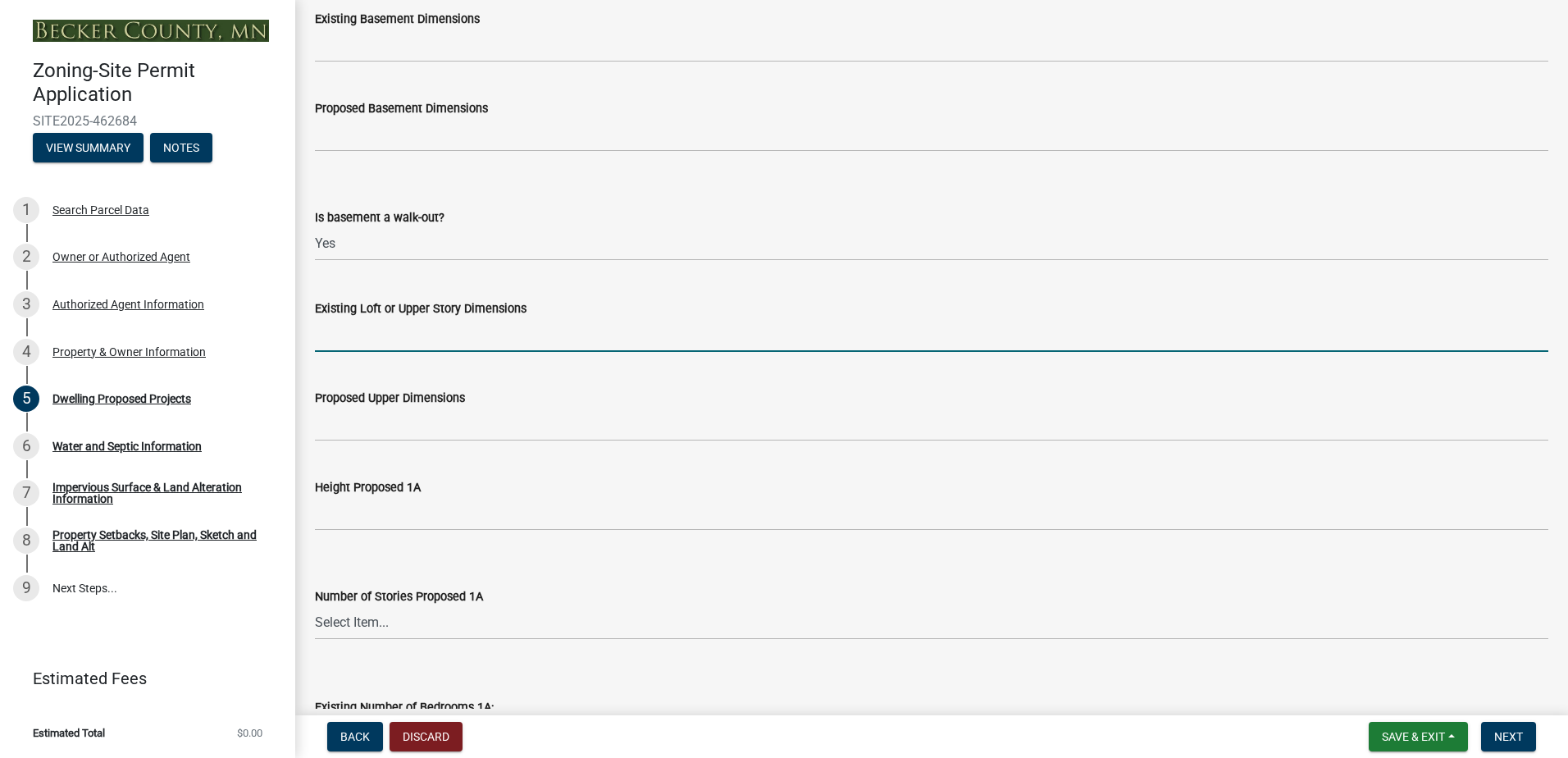
scroll to position [902, 0]
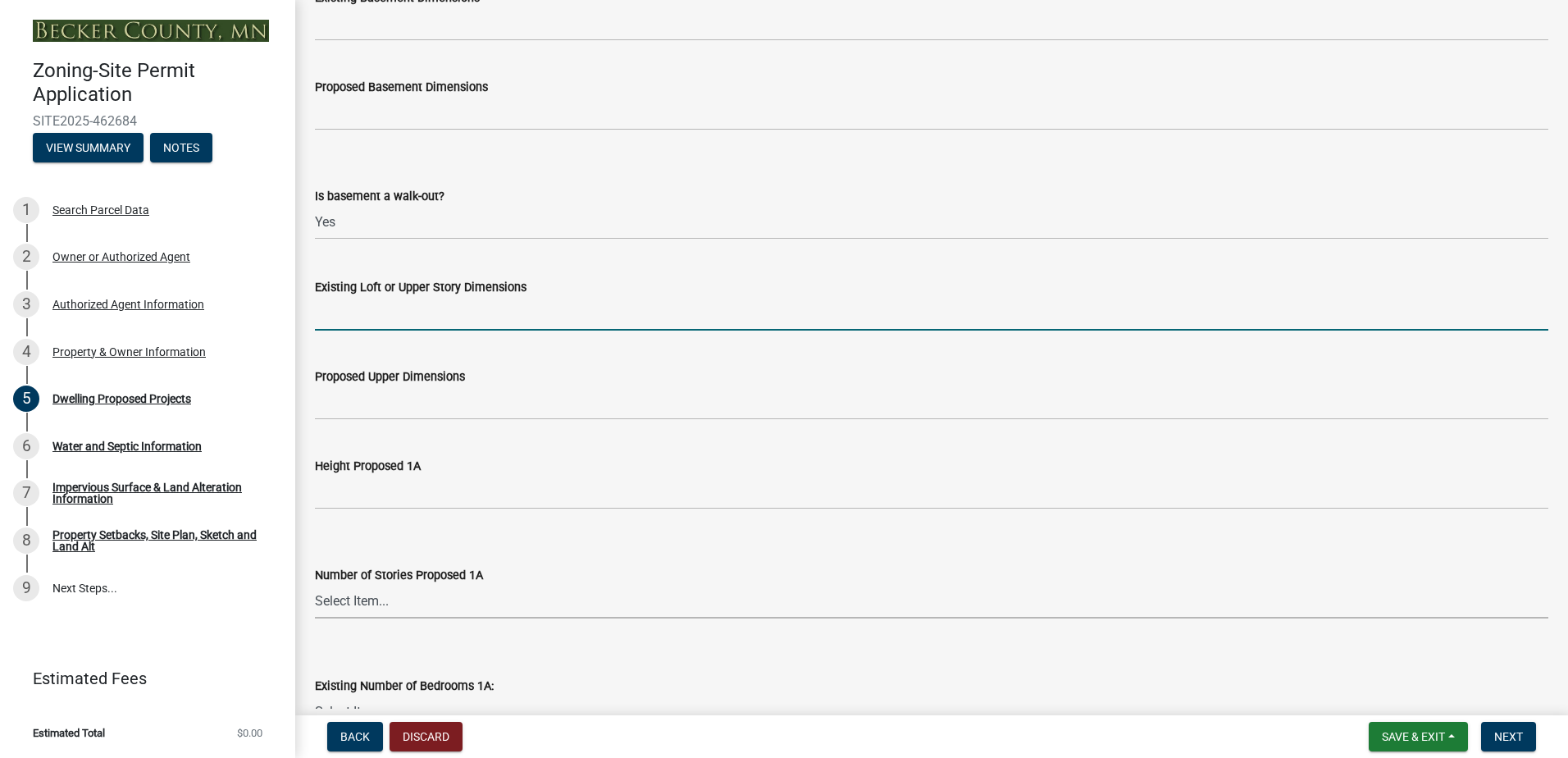
click at [332, 580] on select "Select Item... N/A 1 1.25 1.5 1.75 2 2.25 2.5" at bounding box center [931, 601] width 1233 height 34
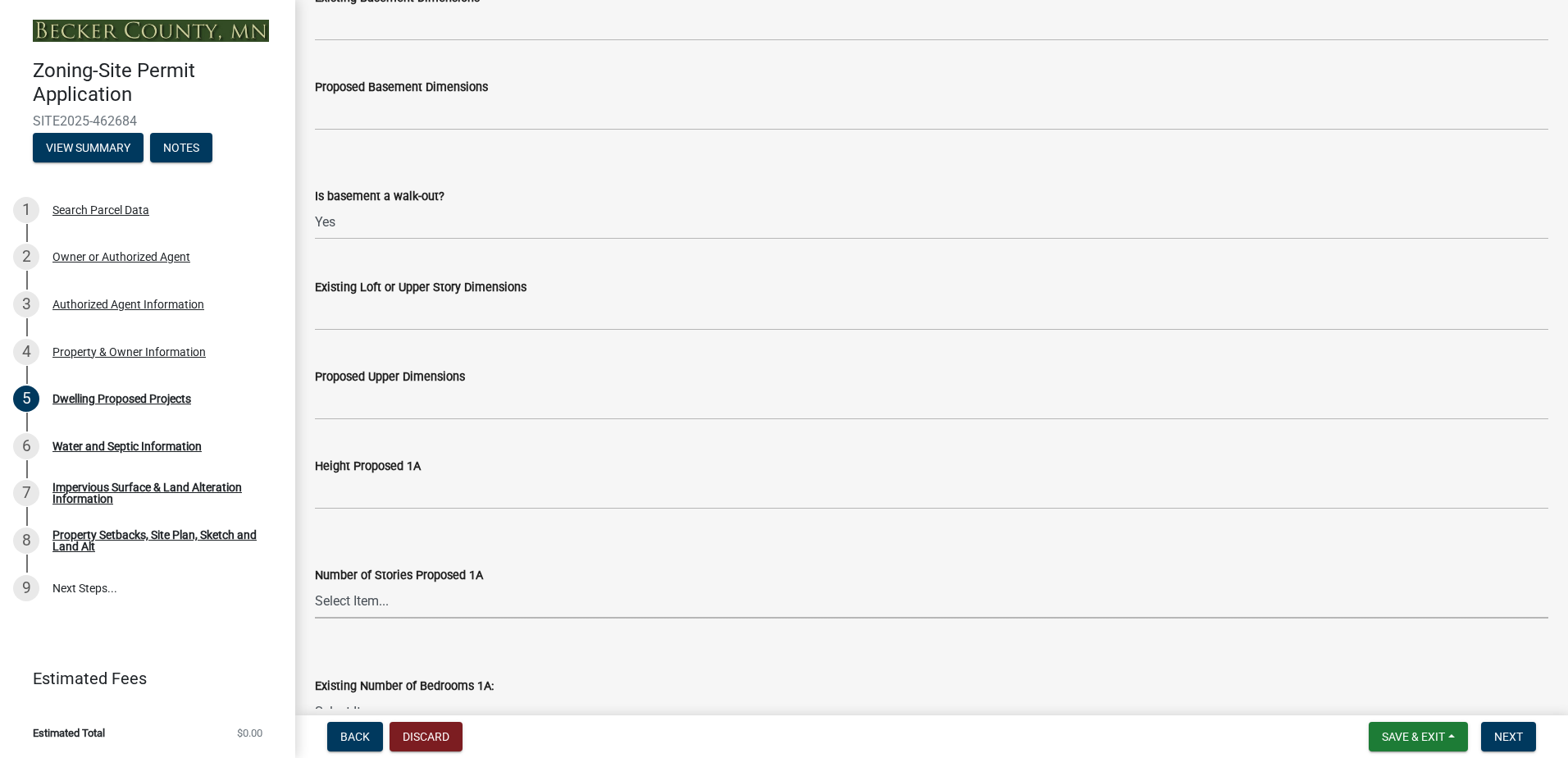
click at [334, 580] on select "Select Item... N/A 1 1.25 1.5 1.75 2 2.25 2.5" at bounding box center [931, 601] width 1233 height 34
click at [337, 580] on select "Select Item... N/A 1 1.25 1.5 1.75 2 2.25 2.5" at bounding box center [931, 601] width 1233 height 34
click at [315, 580] on select "Select Item... N/A 1 1.25 1.5 1.75 2 2.25 2.5" at bounding box center [931, 601] width 1233 height 34
select select "e13aacd2-5b16-46a8-9c16-26b3d7b1c810"
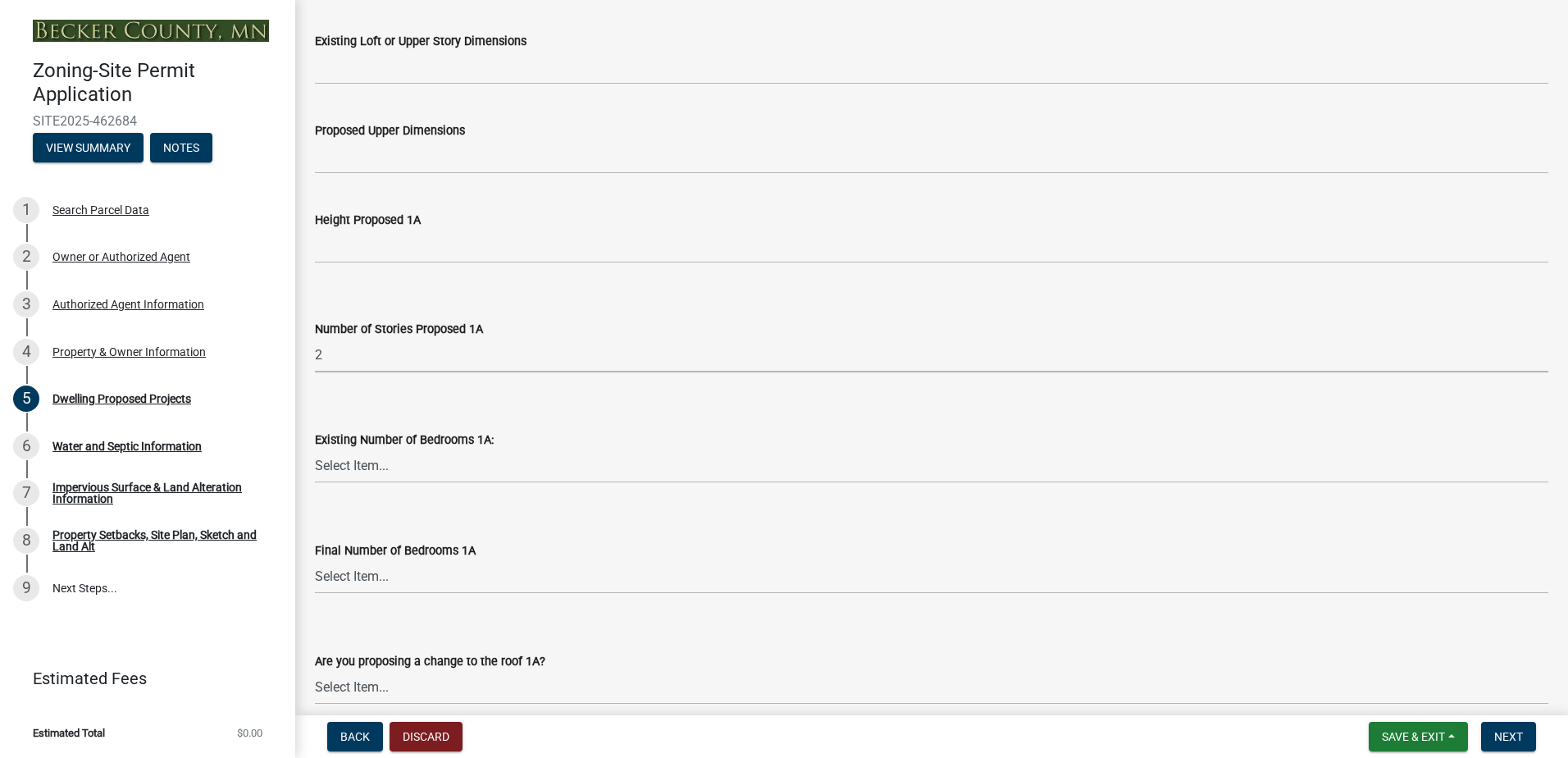
scroll to position [1230, 0]
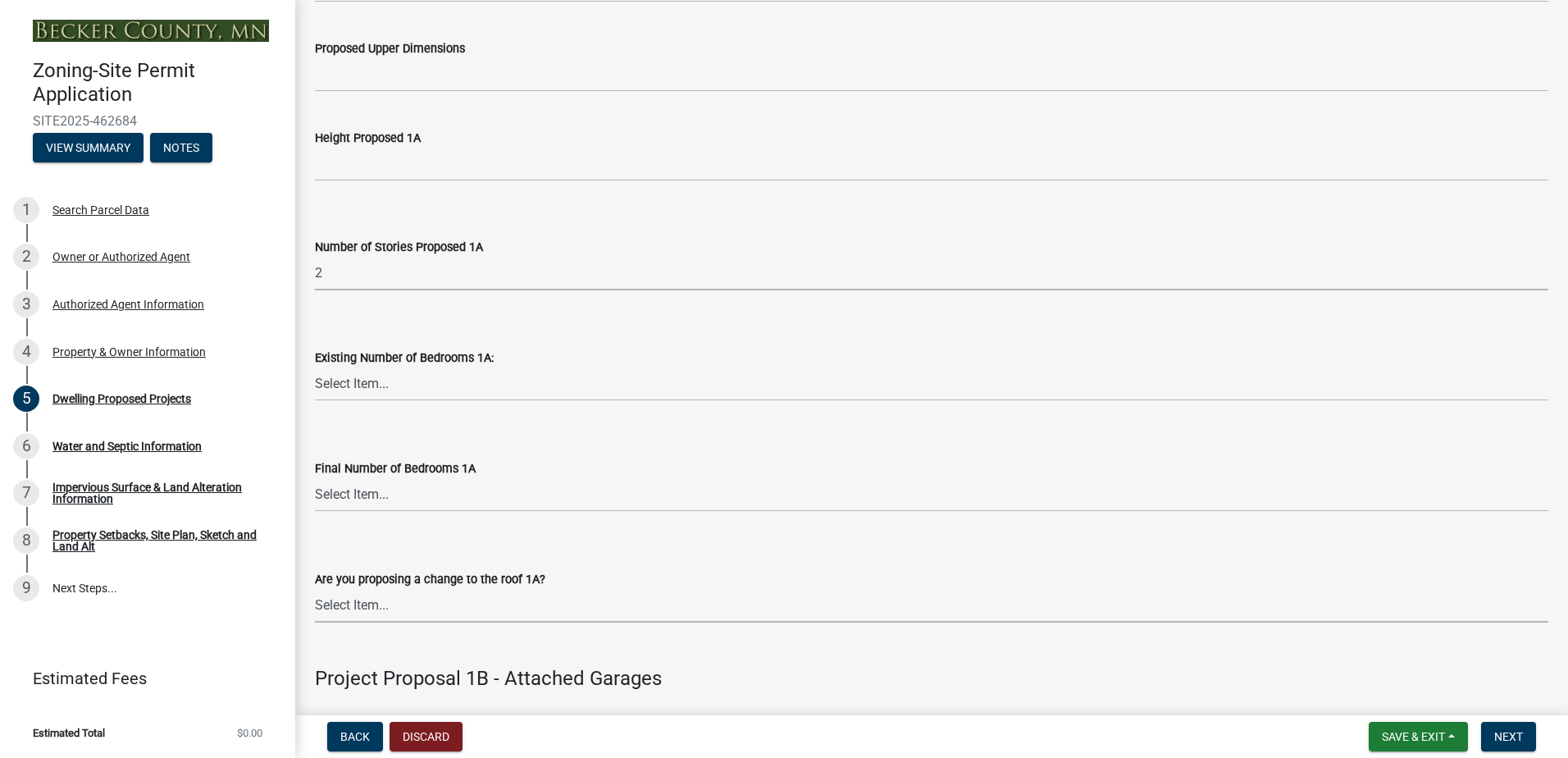
click at [361, 580] on select "Select Item... N/A Yes No" at bounding box center [931, 605] width 1233 height 34
click at [315, 580] on select "Select Item... N/A Yes No" at bounding box center [931, 605] width 1233 height 34
select select "5dd6cdd5-8b7d-4534-b791-478230f7b8b7"
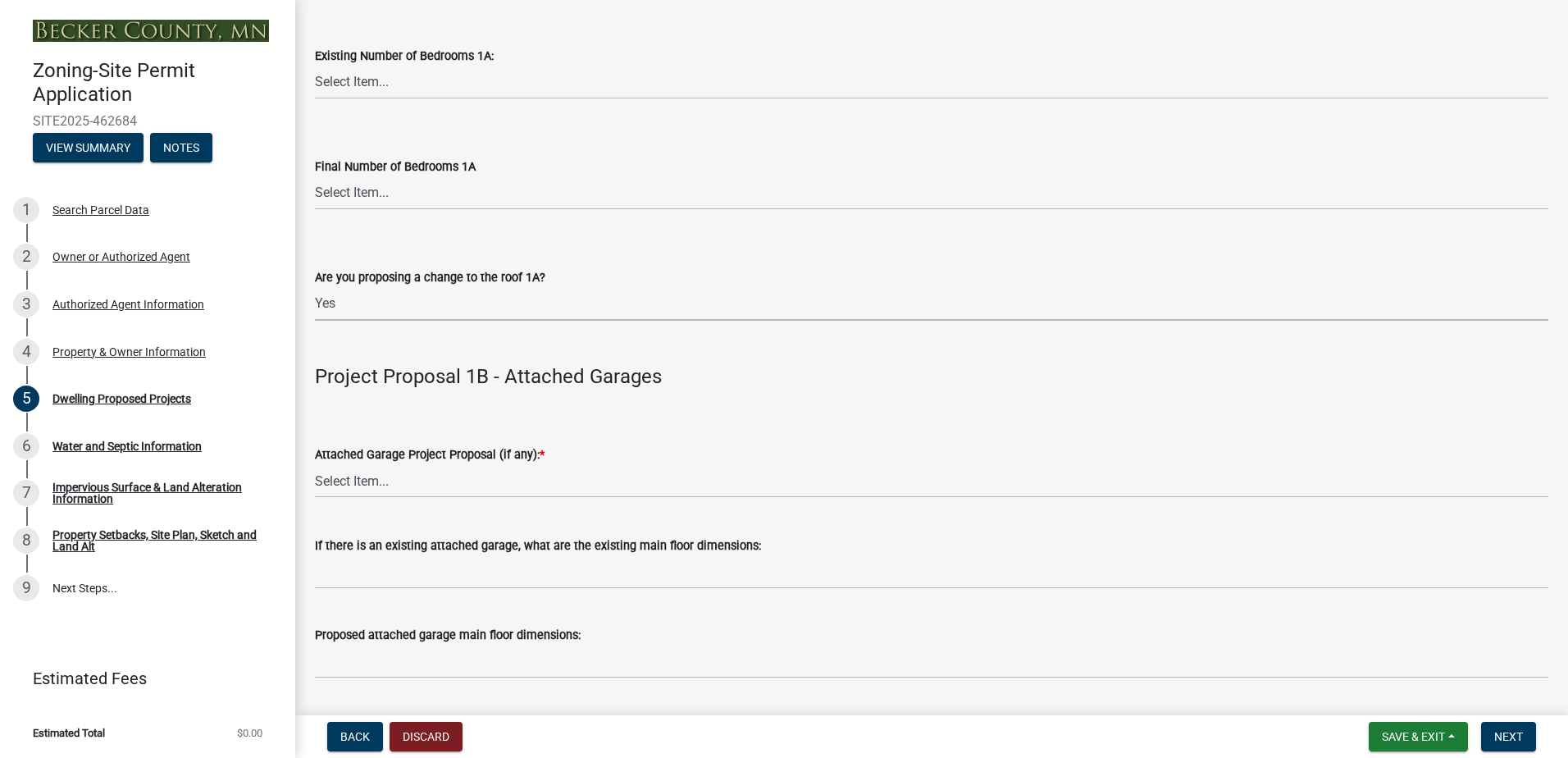
scroll to position [1559, 0]
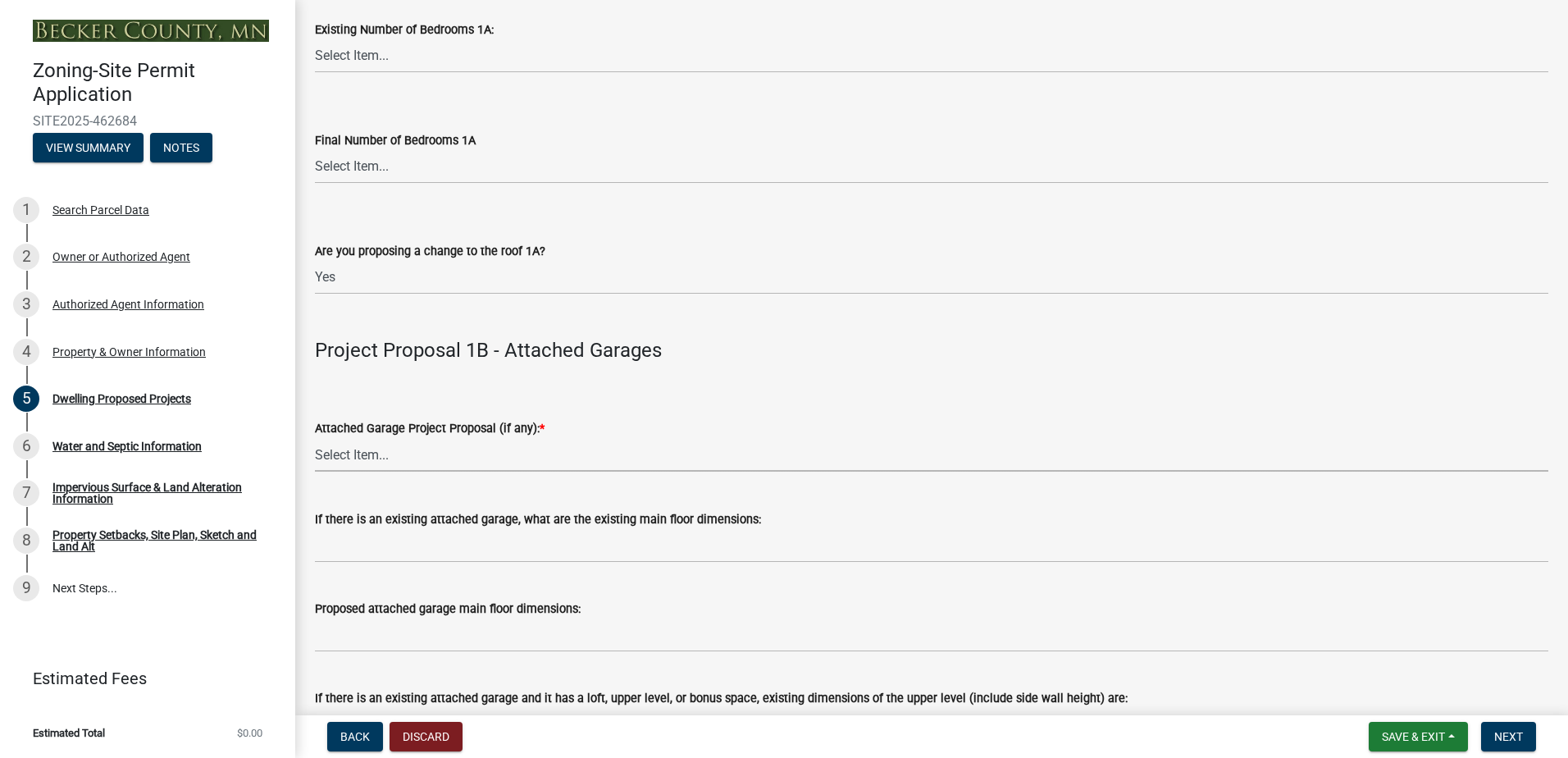
click at [373, 463] on select "Select Item... N/A New Attached Garage Addition to Attached Garage" at bounding box center [931, 454] width 1233 height 34
click at [315, 438] on select "Select Item... N/A New Attached Garage Addition to Attached Garage" at bounding box center [931, 454] width 1233 height 34
select select "e9b8a31e-e3fd-4a95-ab32-acf8bf819ee6"
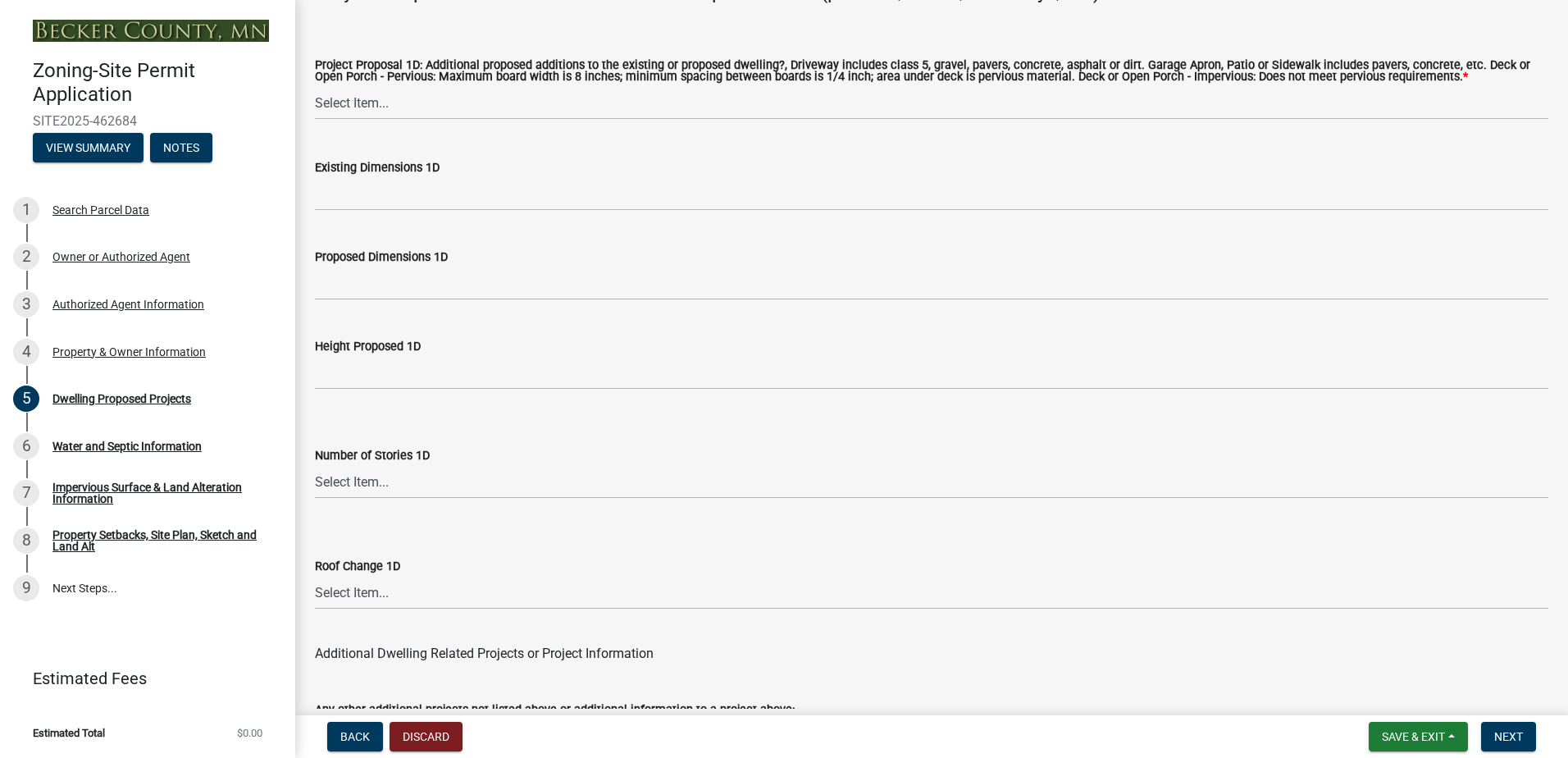
scroll to position [3922, 0]
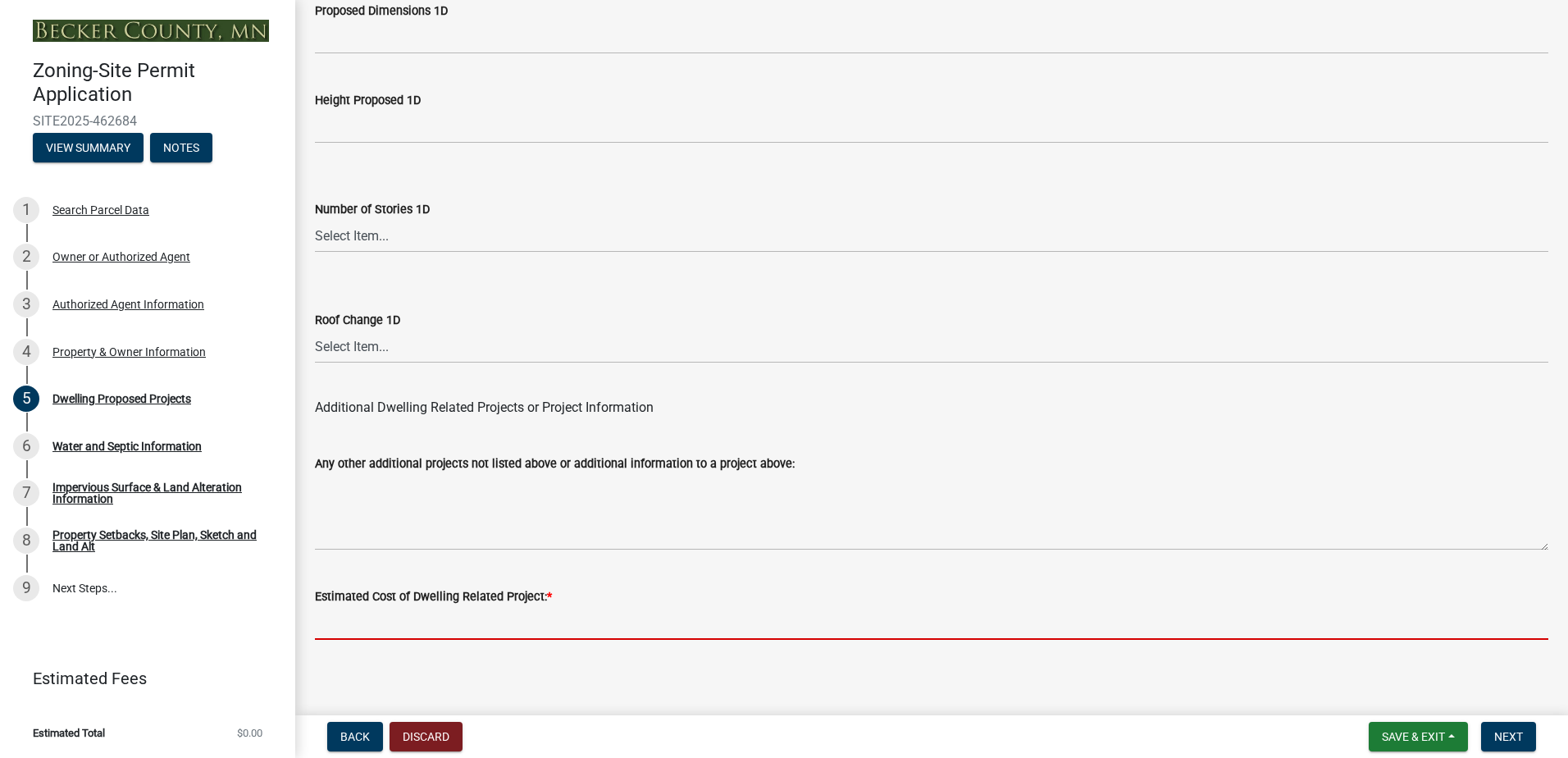
click at [368, 580] on input "text" at bounding box center [931, 622] width 1233 height 34
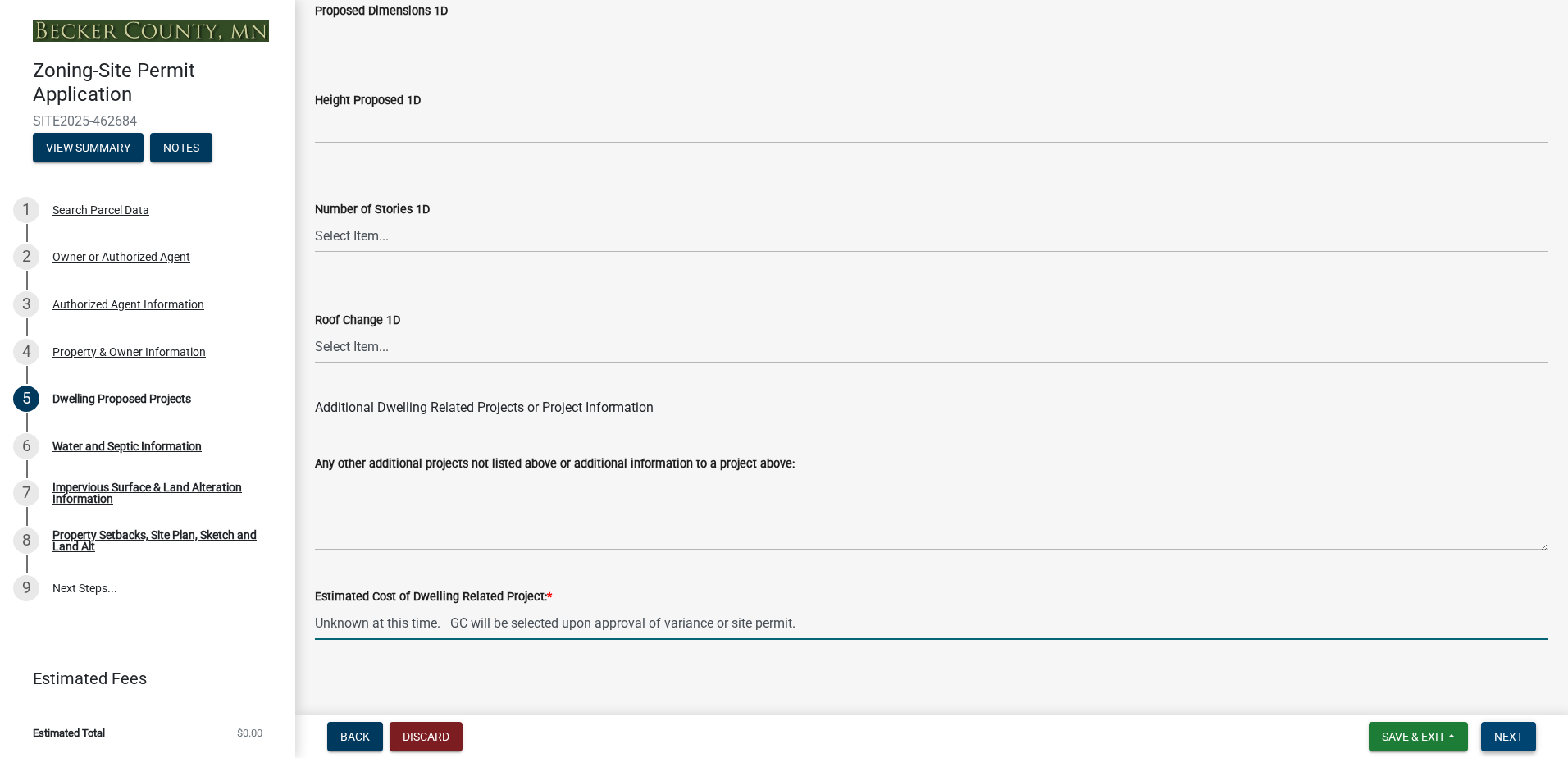
type input "0"
click at [1252, 580] on span "Next" at bounding box center [1509, 737] width 29 height 14
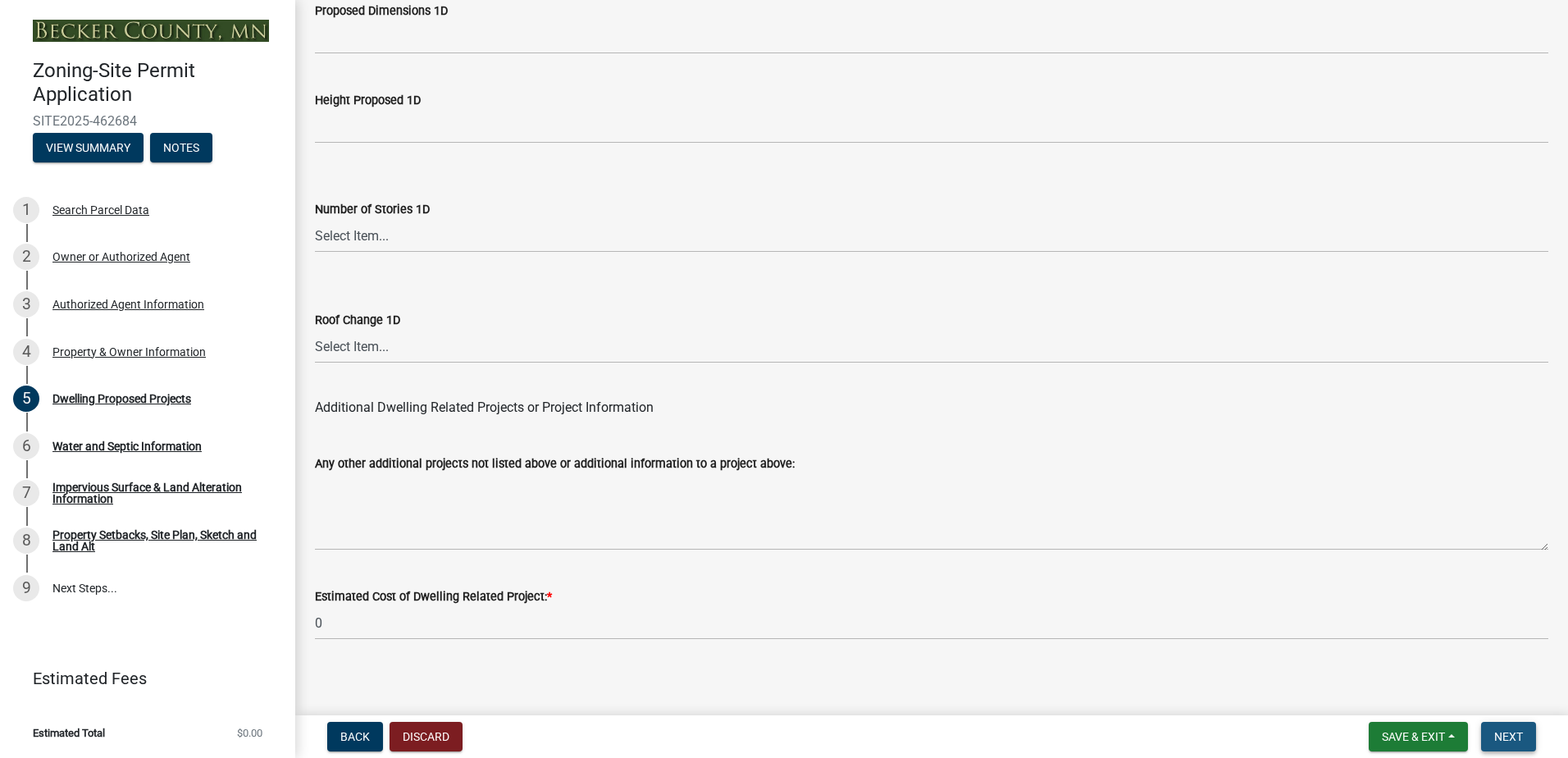
click at [1252, 580] on button "Next" at bounding box center [1508, 736] width 55 height 29
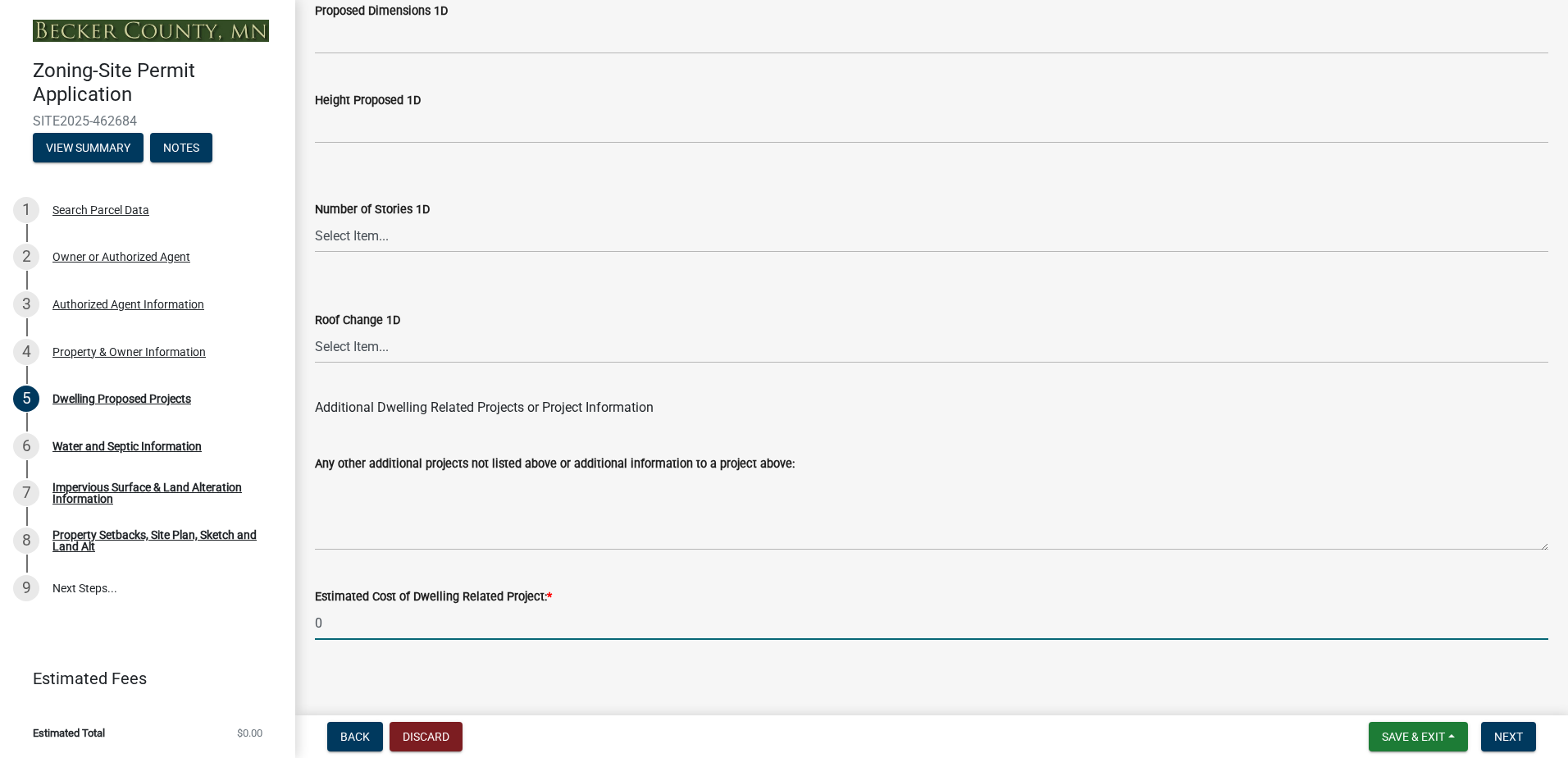
click at [344, 580] on input "0" at bounding box center [931, 622] width 1233 height 34
click at [1252, 580] on span "Next" at bounding box center [1509, 737] width 29 height 14
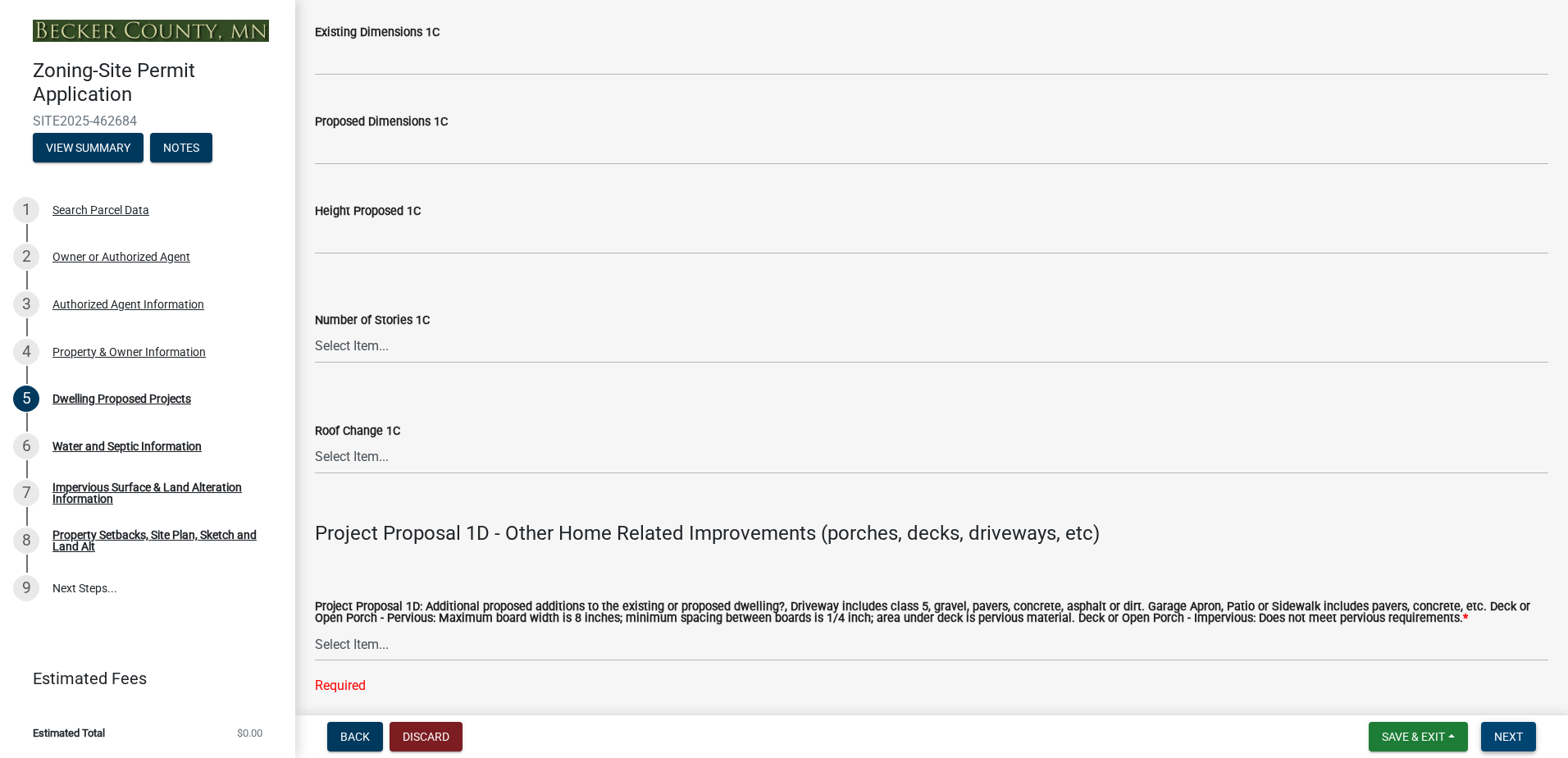
scroll to position [3413, 0]
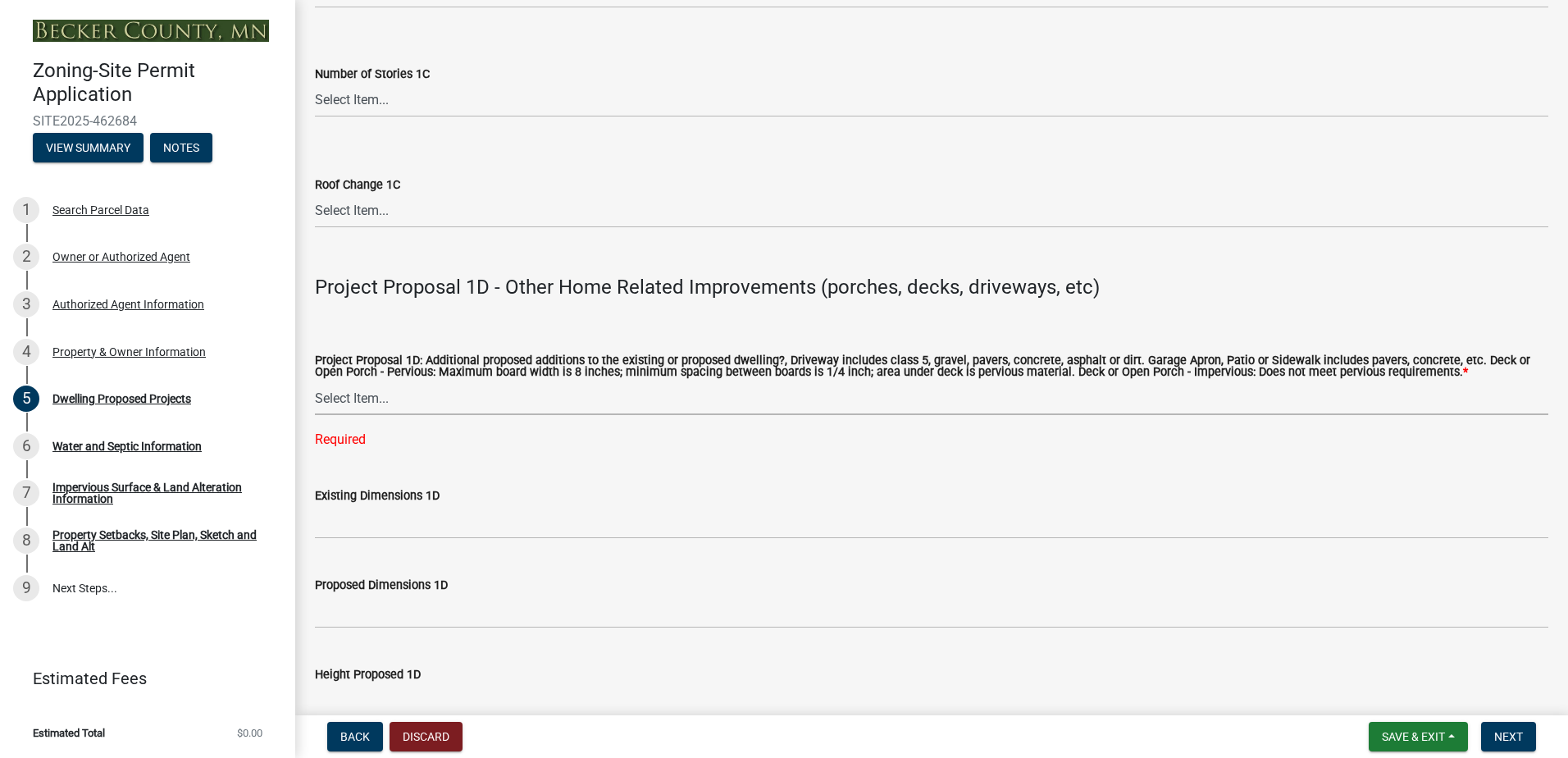
click at [410, 387] on select "Select Item... N/A Driveway Garage Apron Home Patio Sidewalk Deck - Pervious De…" at bounding box center [931, 398] width 1233 height 34
click at [315, 381] on select "Select Item... N/A Driveway Garage Apron Home Patio Sidewalk Deck - Pervious De…" at bounding box center [931, 398] width 1233 height 34
select select "beadd2dd-8960-4720-a713-fac19c5075c6"
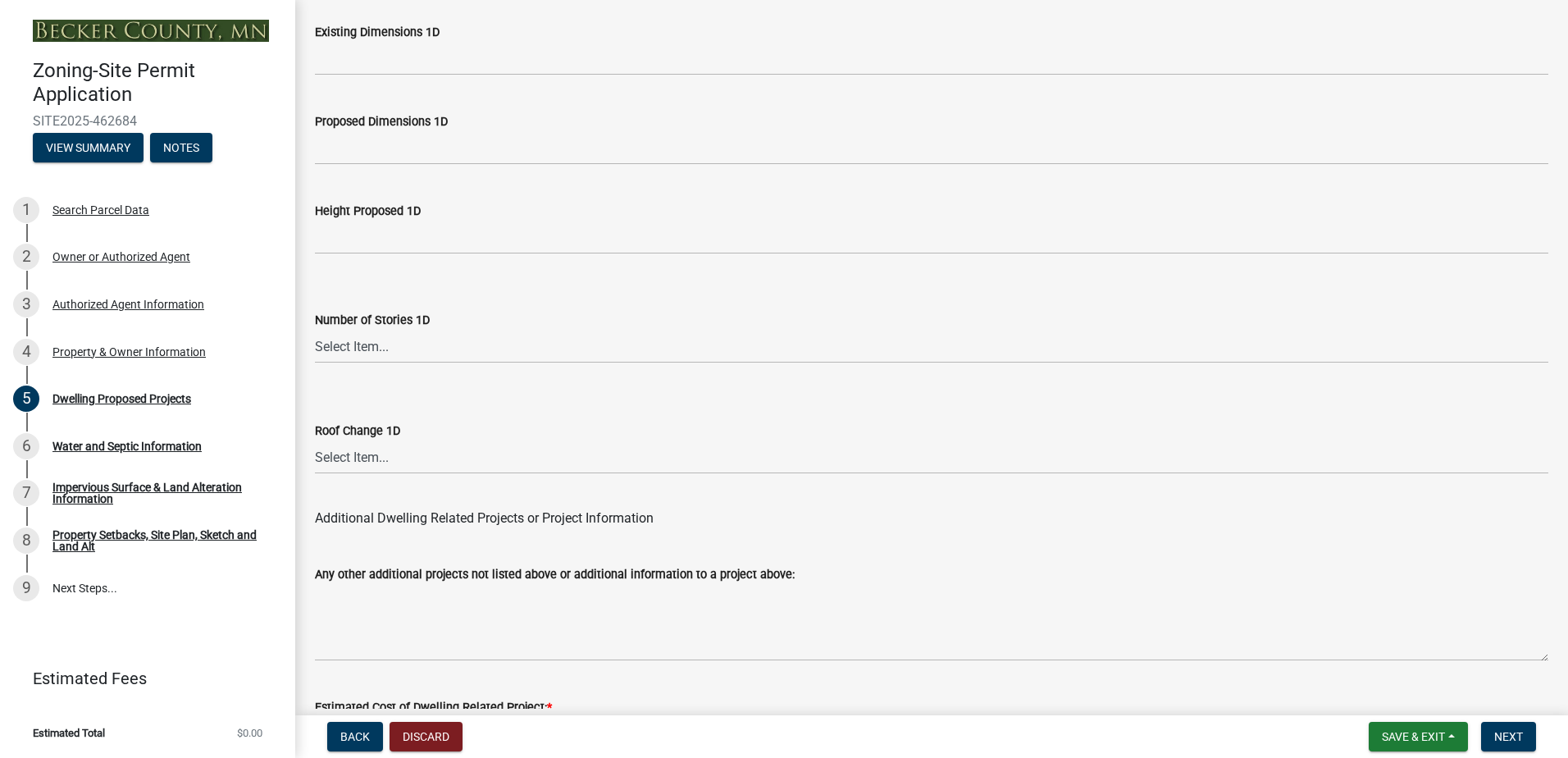
scroll to position [3955, 0]
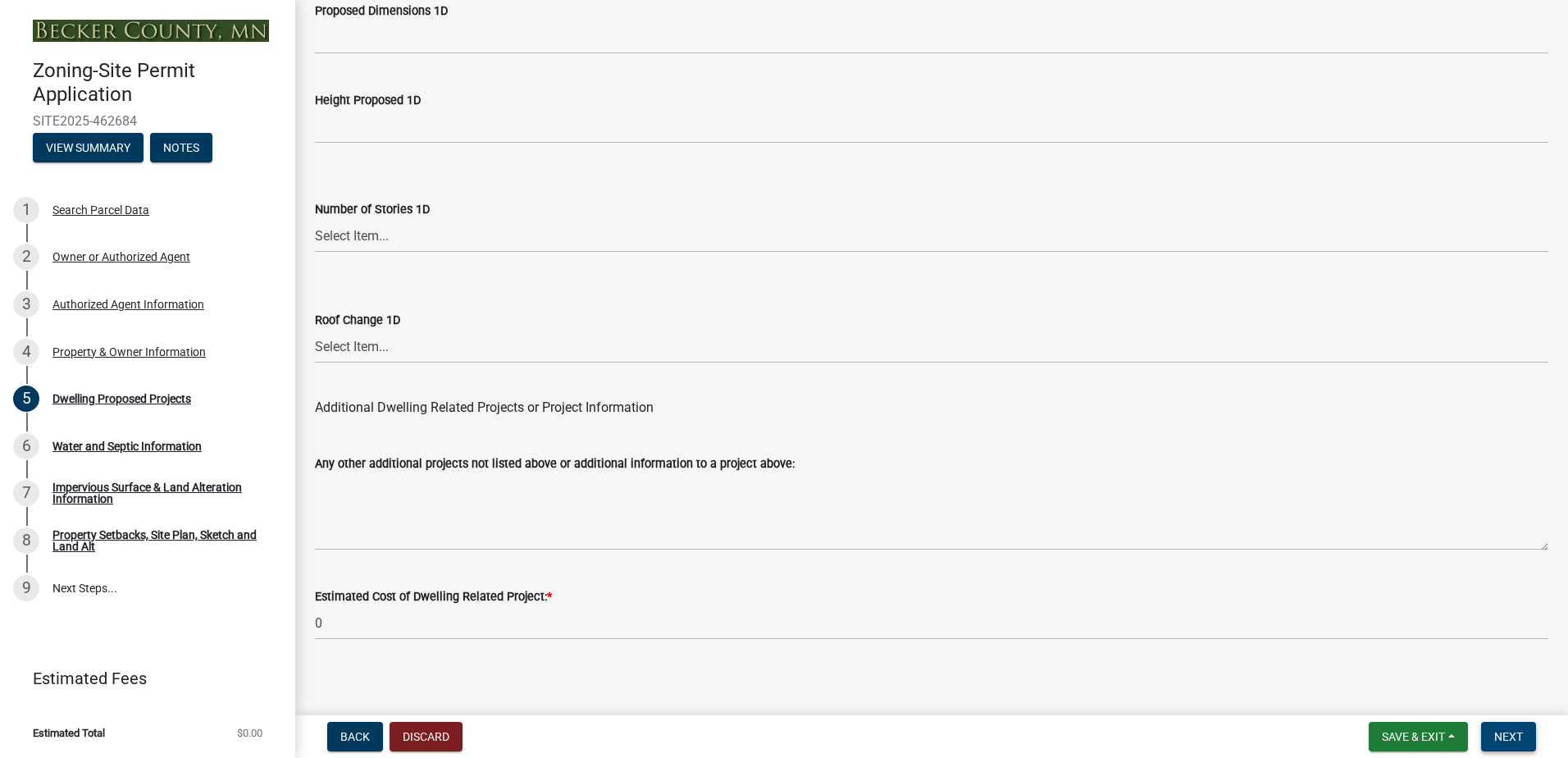
click at [1252, 580] on span "Next" at bounding box center [1509, 737] width 29 height 14
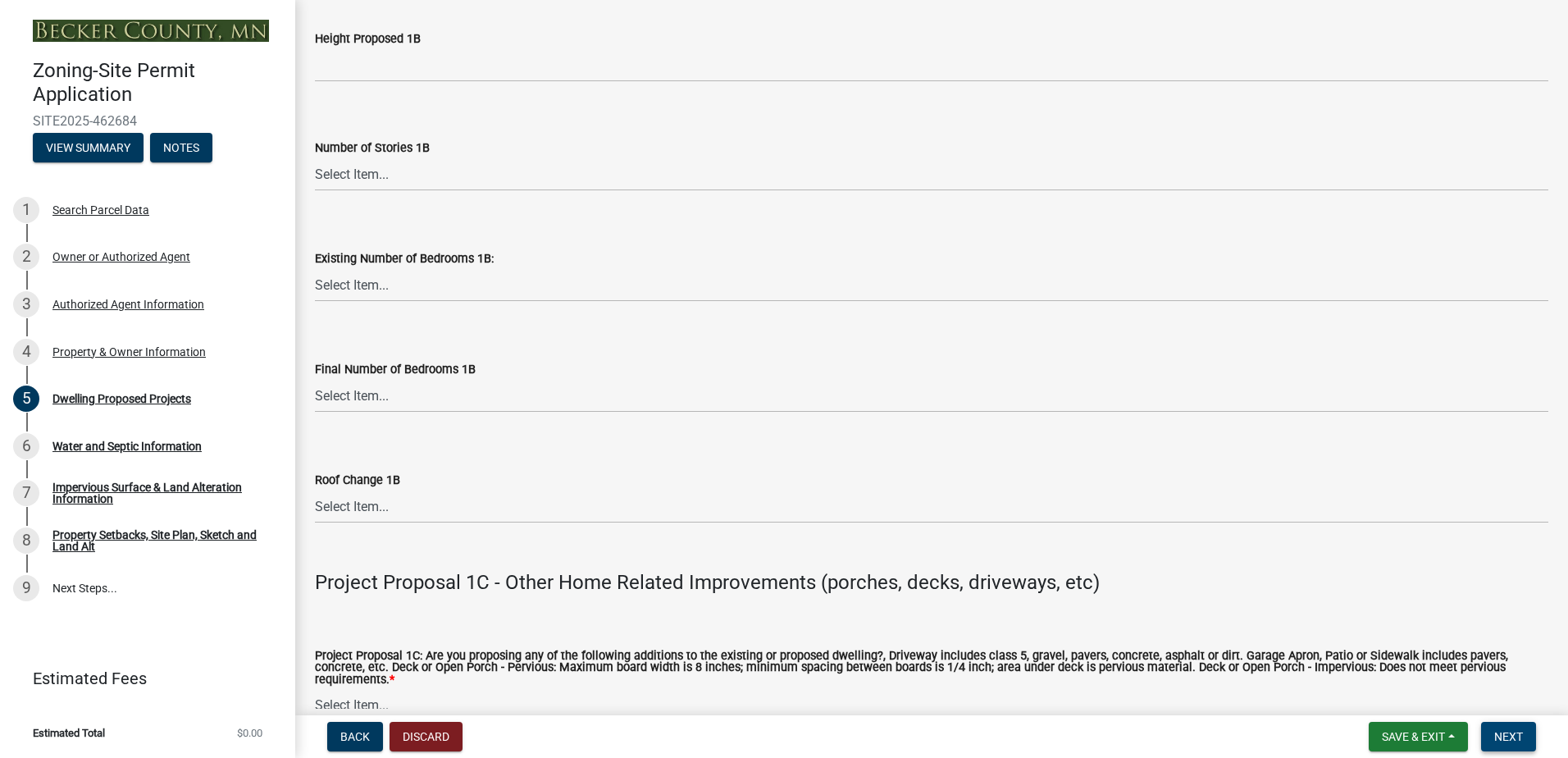
scroll to position [2724, 0]
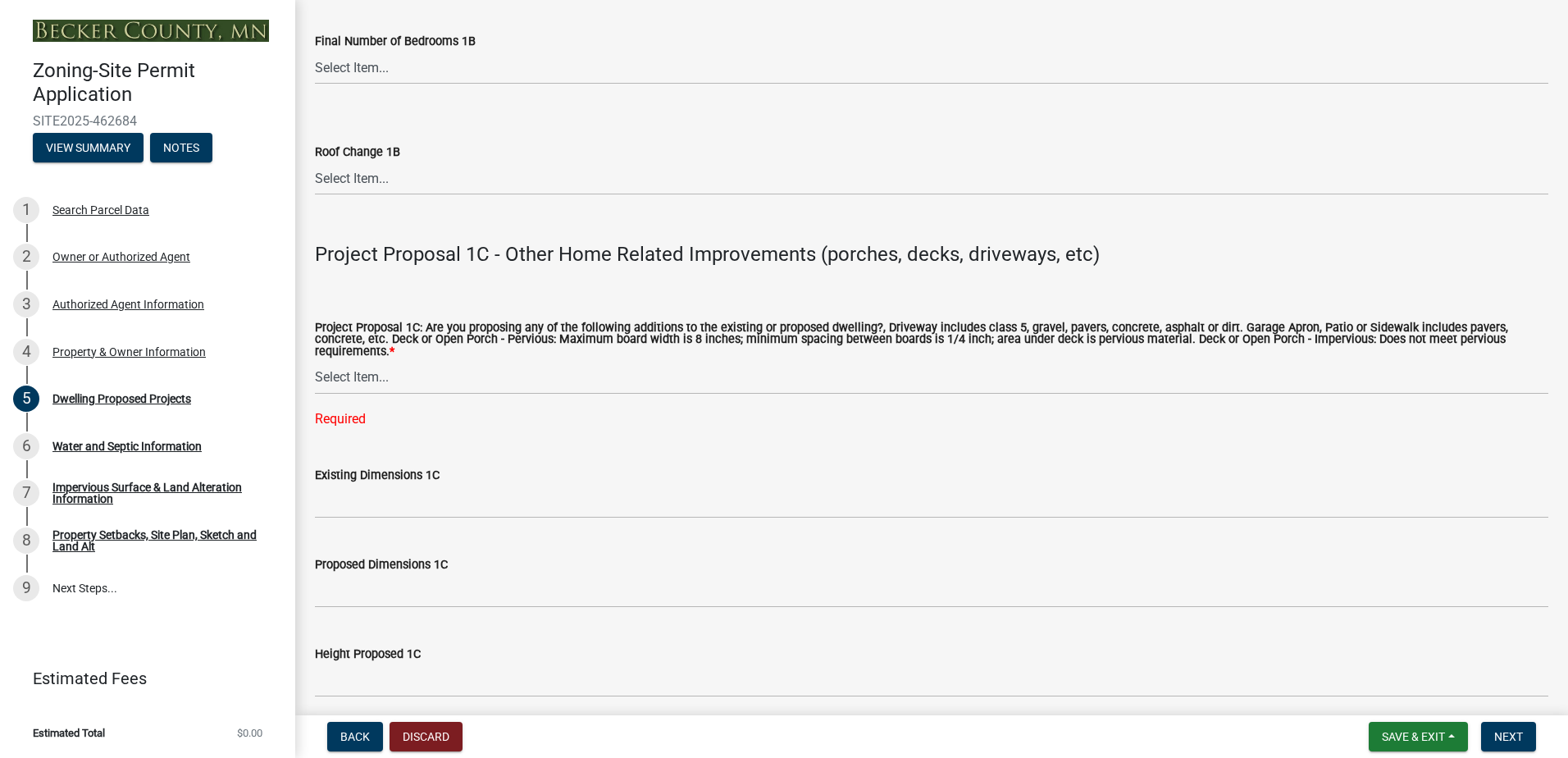
click at [348, 409] on div "Required" at bounding box center [931, 419] width 1233 height 19
click at [349, 373] on select "Select Item... N/A Driveway Garage Apron Home Patio Sidewalk Deck - Pervious De…" at bounding box center [931, 378] width 1233 height 34
click at [315, 361] on select "Select Item... N/A Driveway Garage Apron Home Patio Sidewalk Deck - Pervious De…" at bounding box center [931, 378] width 1233 height 34
select select "5c3531b8-bc96-4b07-92f8-845cfe46d7fc"
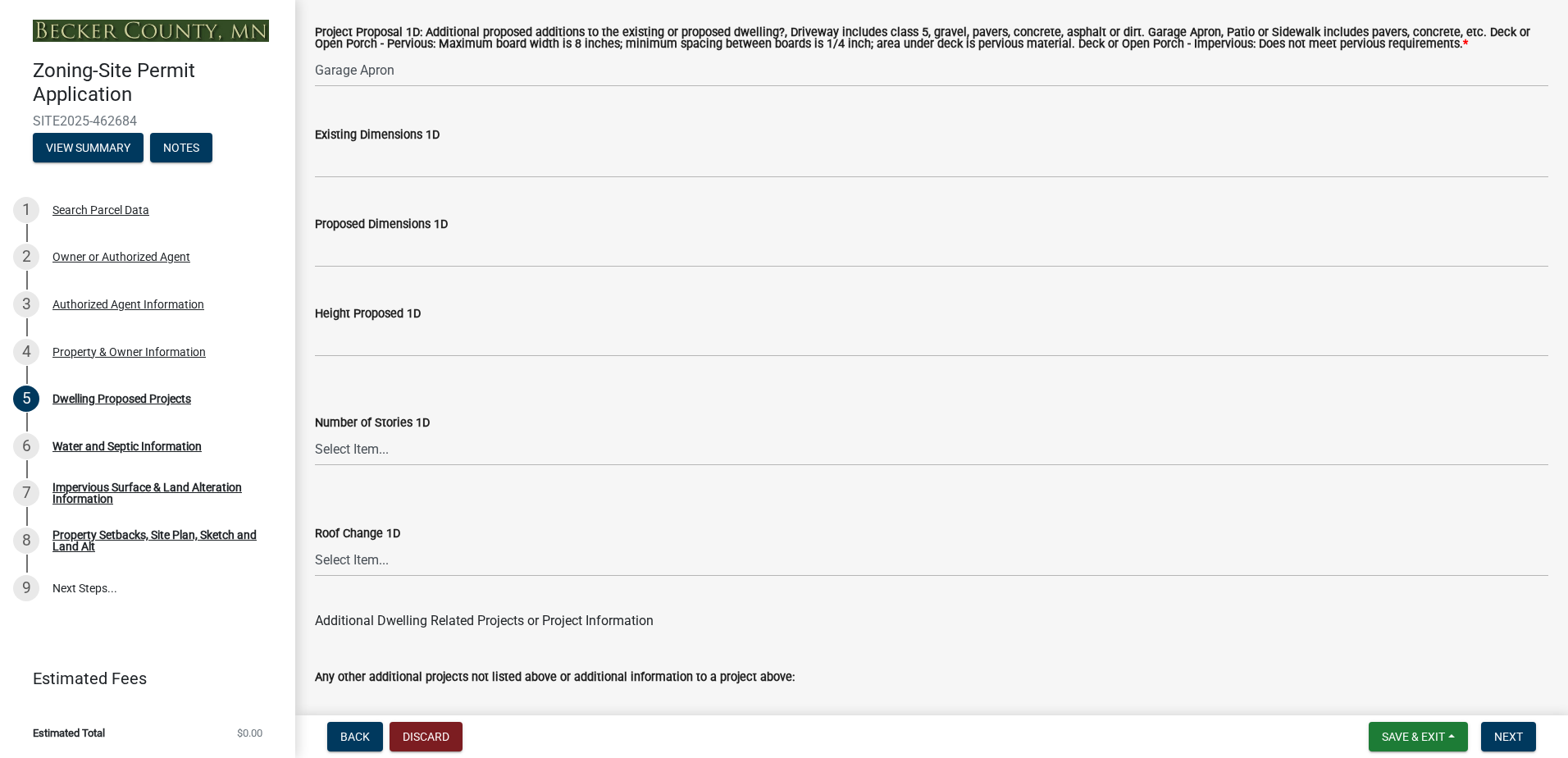
scroll to position [3922, 0]
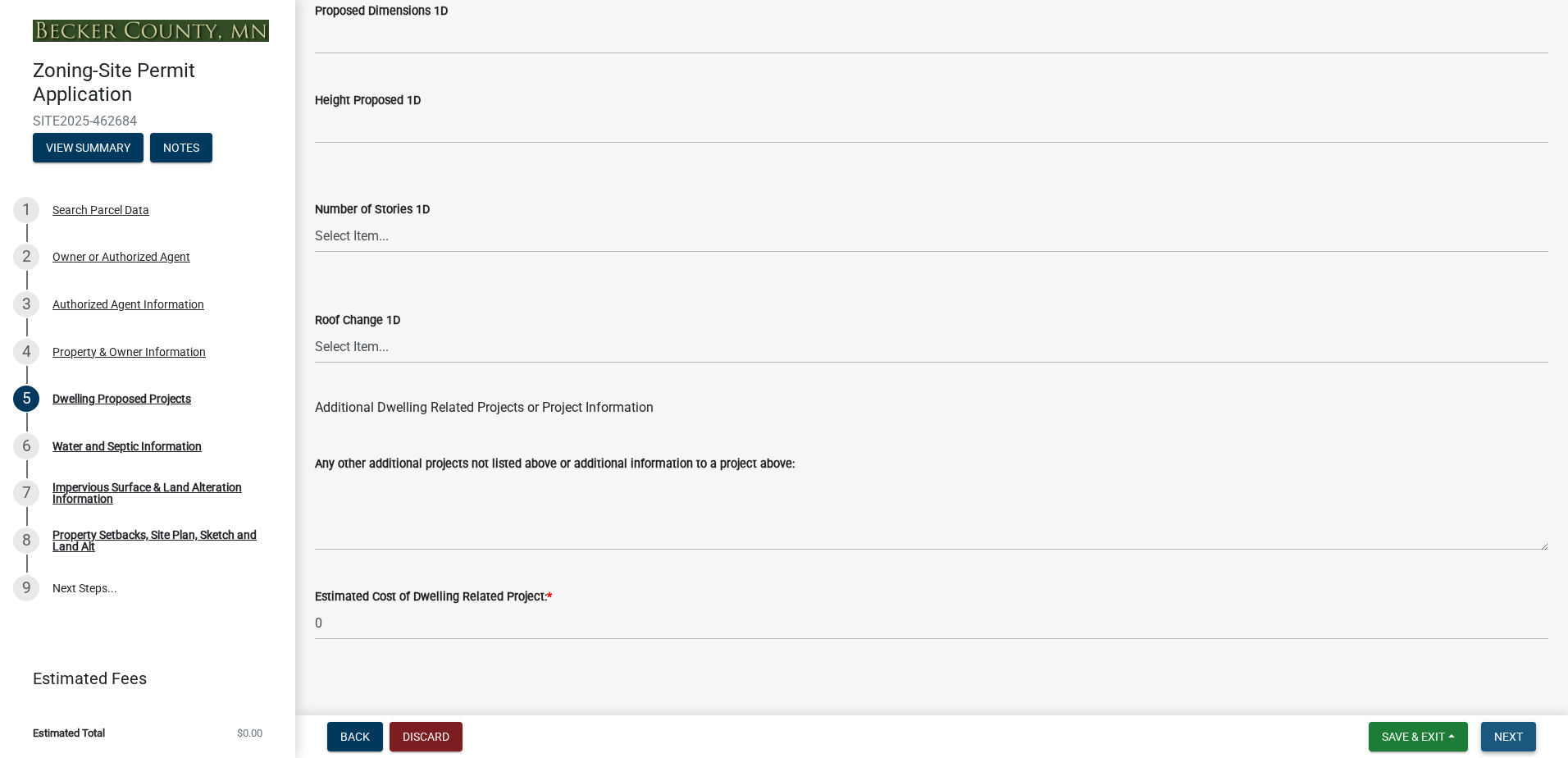
click at [1252, 580] on button "Next" at bounding box center [1508, 736] width 55 height 29
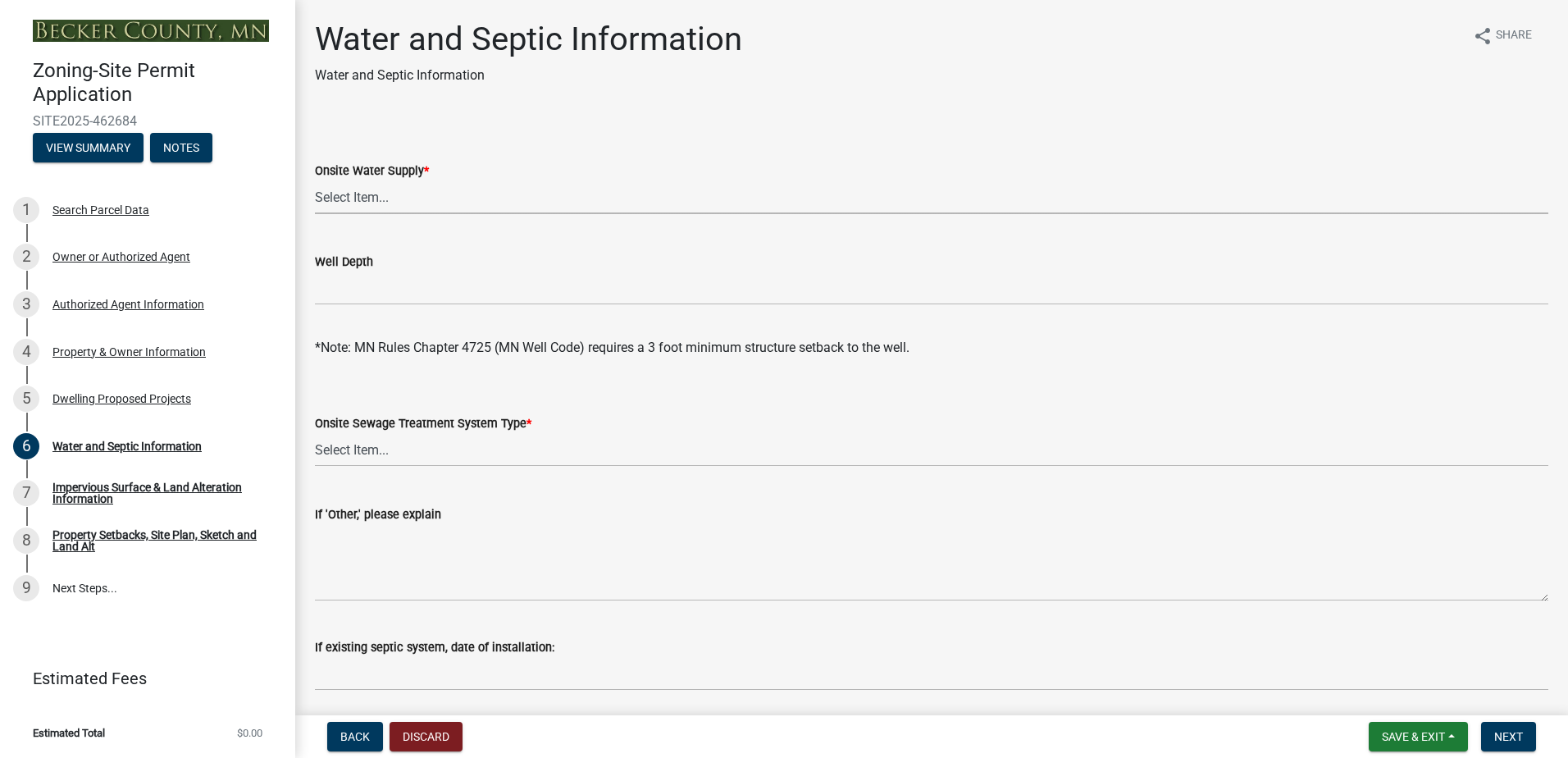
click at [341, 198] on select "Select Item... Well New Well to be Installed Attached to City Water System No o…" at bounding box center [931, 197] width 1233 height 34
click at [315, 180] on select "Select Item... Well New Well to be Installed Attached to City Water System No o…" at bounding box center [931, 197] width 1233 height 34
select select "9c51a48b-0bee-4836-8d5c-beab6e77ad2a"
click at [350, 454] on select "Select Item... No existing or proposed septic Proposed New or Corrected Septic …" at bounding box center [931, 449] width 1233 height 34
